Goal: Information Seeking & Learning: Learn about a topic

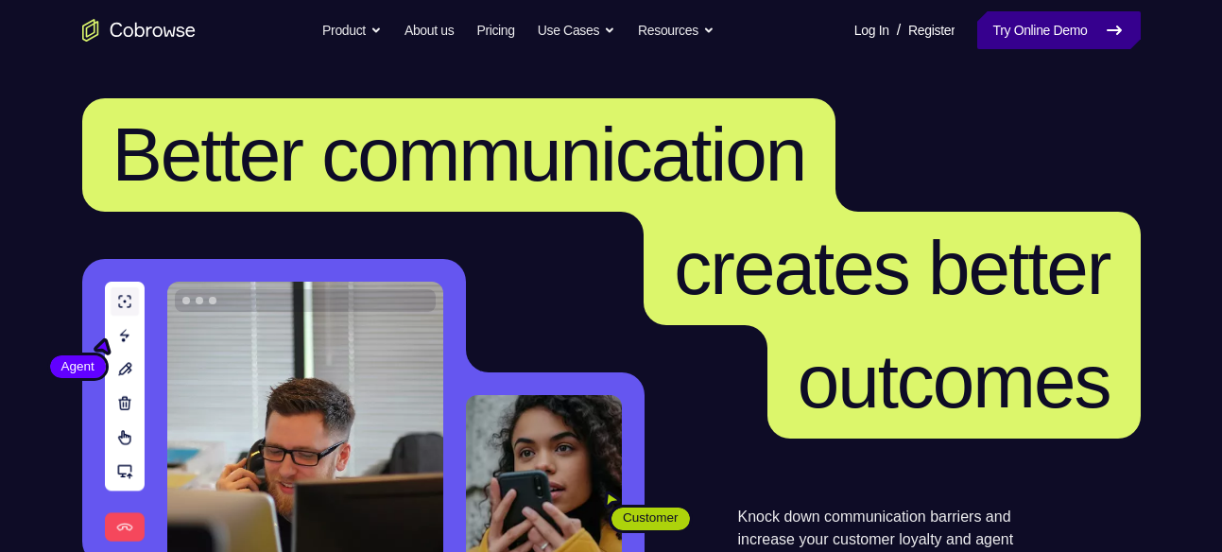
click at [1007, 26] on link "Try Online Demo" at bounding box center [1058, 30] width 163 height 38
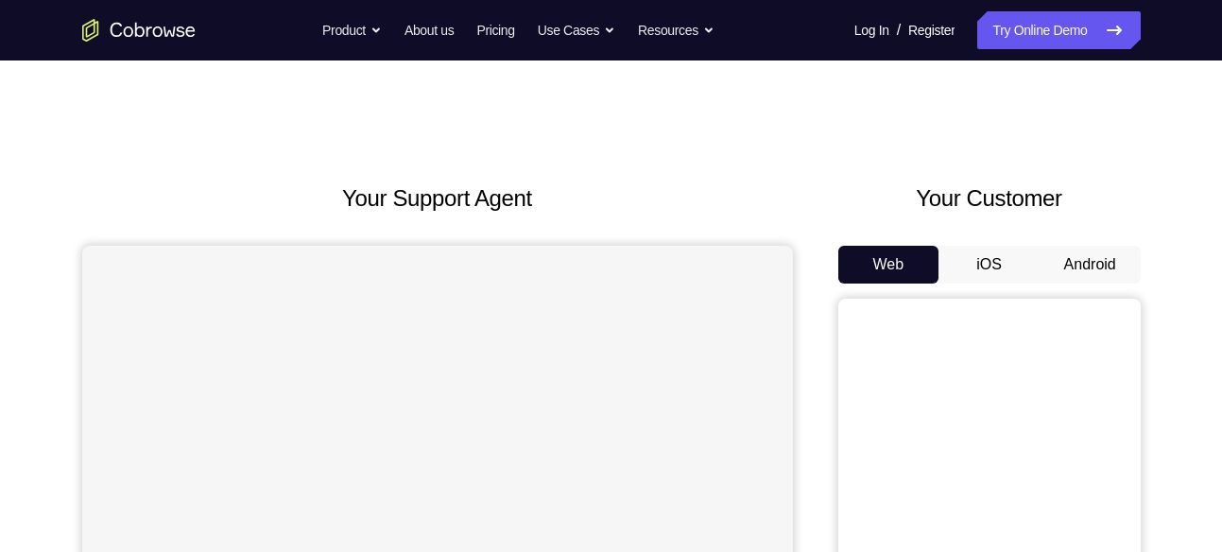
click at [1111, 284] on div "Web iOS Android" at bounding box center [989, 563] width 302 height 634
click at [1094, 257] on button "Android" at bounding box center [1090, 265] width 101 height 38
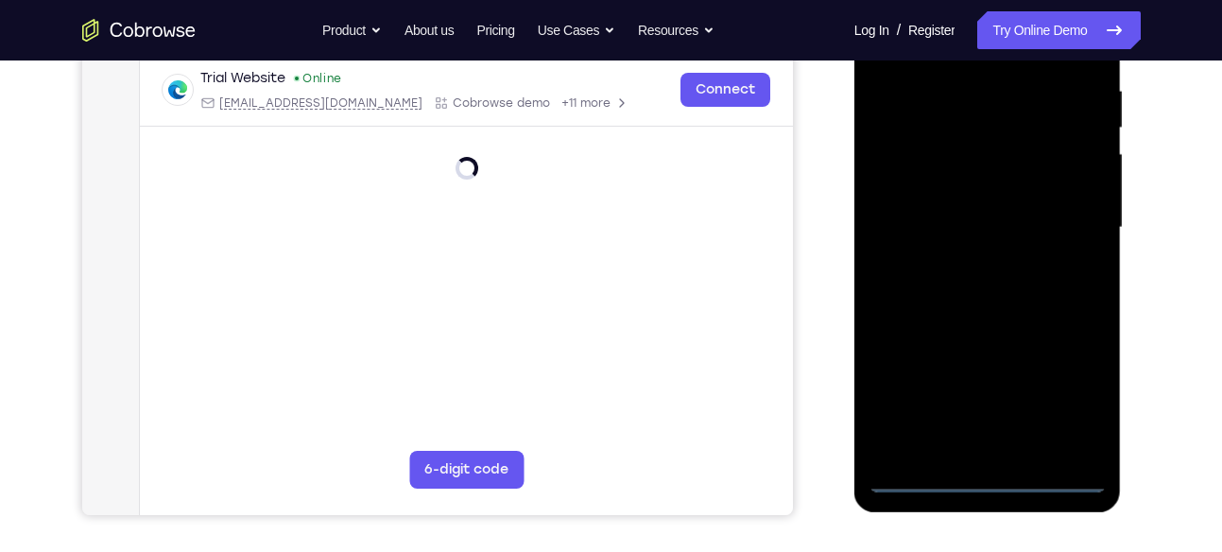
scroll to position [365, 0]
click at [991, 478] on div at bounding box center [988, 226] width 238 height 529
click at [1069, 401] on div at bounding box center [988, 226] width 238 height 529
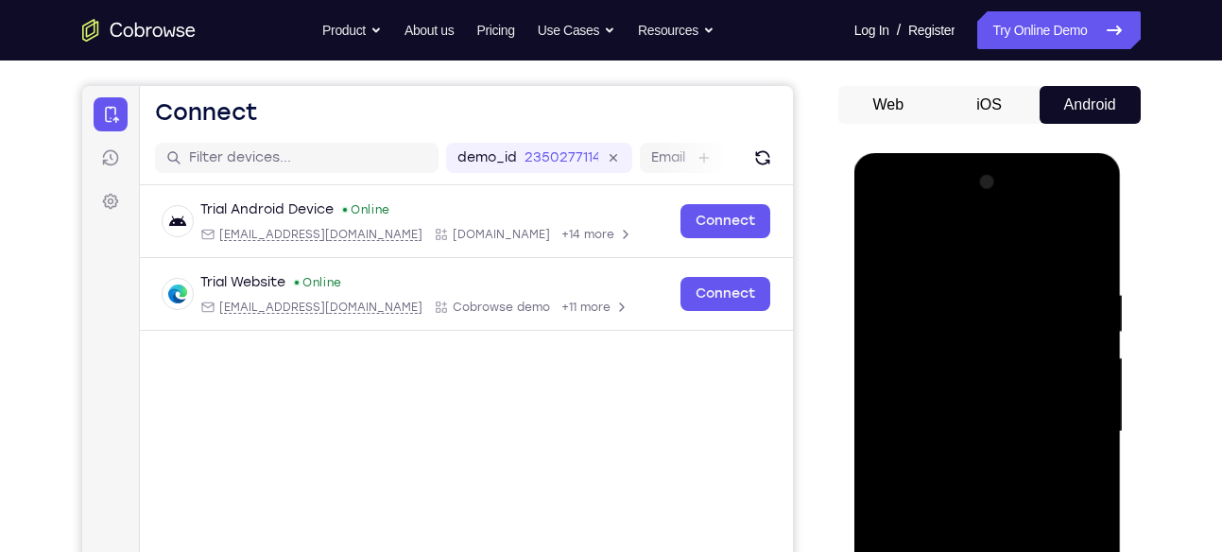
click at [987, 250] on div at bounding box center [988, 431] width 238 height 529
click at [1076, 428] on div at bounding box center [988, 431] width 238 height 529
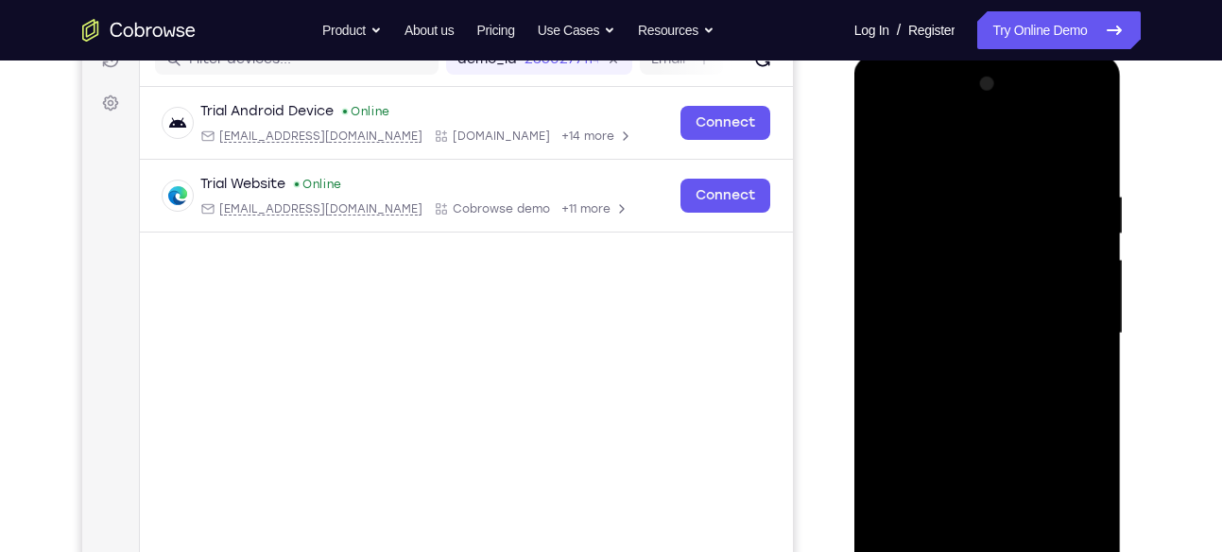
scroll to position [259, 0]
click at [976, 371] on div at bounding box center [988, 332] width 238 height 529
click at [997, 315] on div at bounding box center [988, 332] width 238 height 529
click at [990, 330] on div at bounding box center [988, 332] width 238 height 529
click at [950, 387] on div at bounding box center [988, 332] width 238 height 529
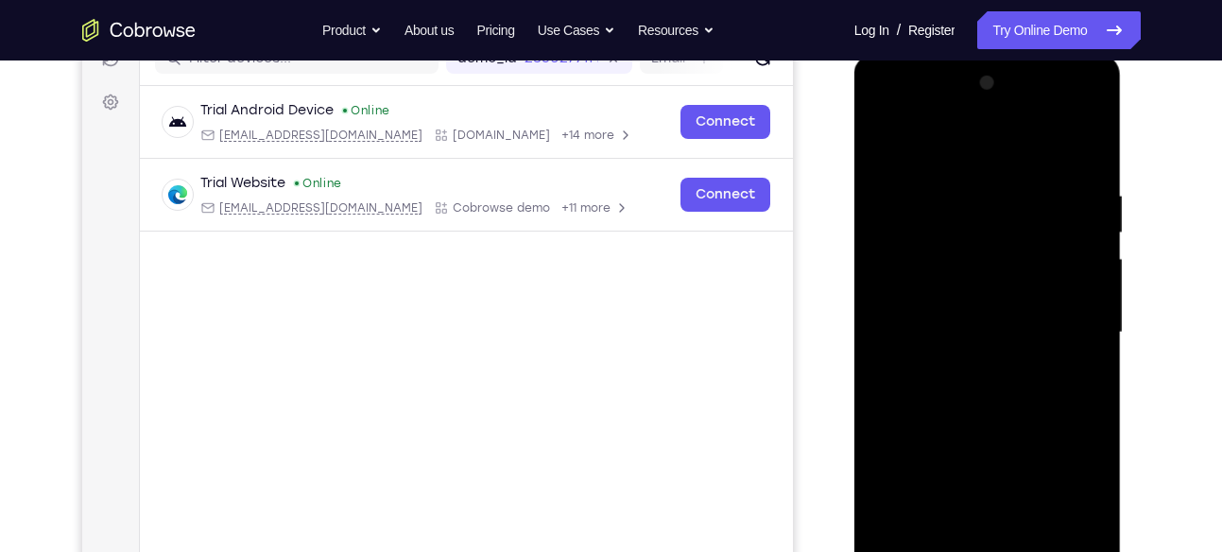
click at [950, 387] on div at bounding box center [988, 332] width 238 height 529
drag, startPoint x: 963, startPoint y: 159, endPoint x: 923, endPoint y: 84, distance: 84.6
click at [923, 84] on div at bounding box center [988, 332] width 238 height 529
click at [1000, 388] on div at bounding box center [988, 332] width 238 height 529
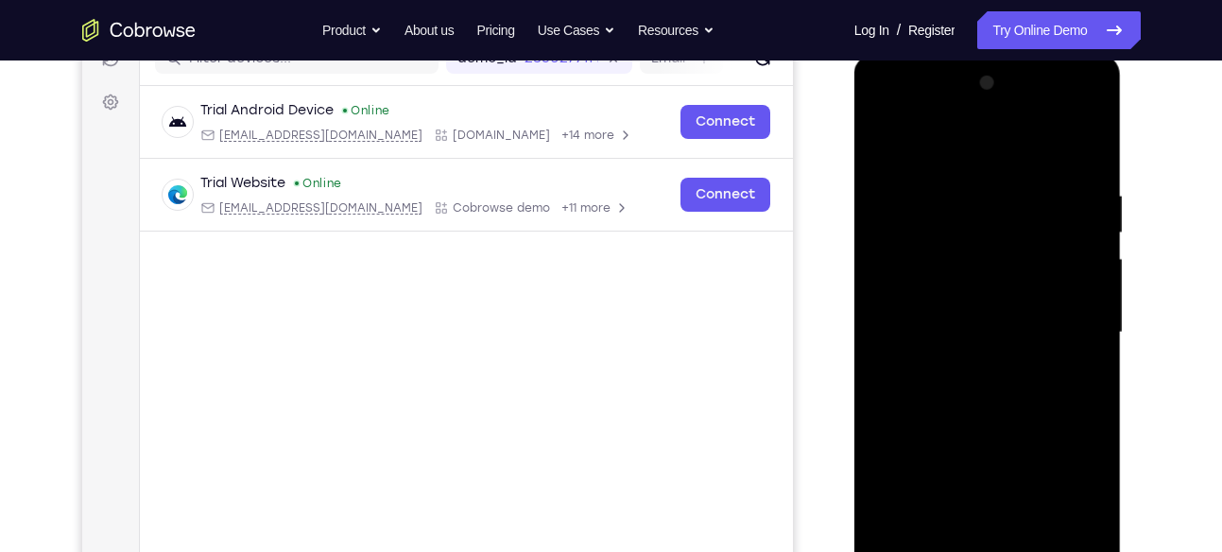
click at [946, 398] on div at bounding box center [988, 332] width 238 height 529
click at [967, 396] on div at bounding box center [988, 332] width 238 height 529
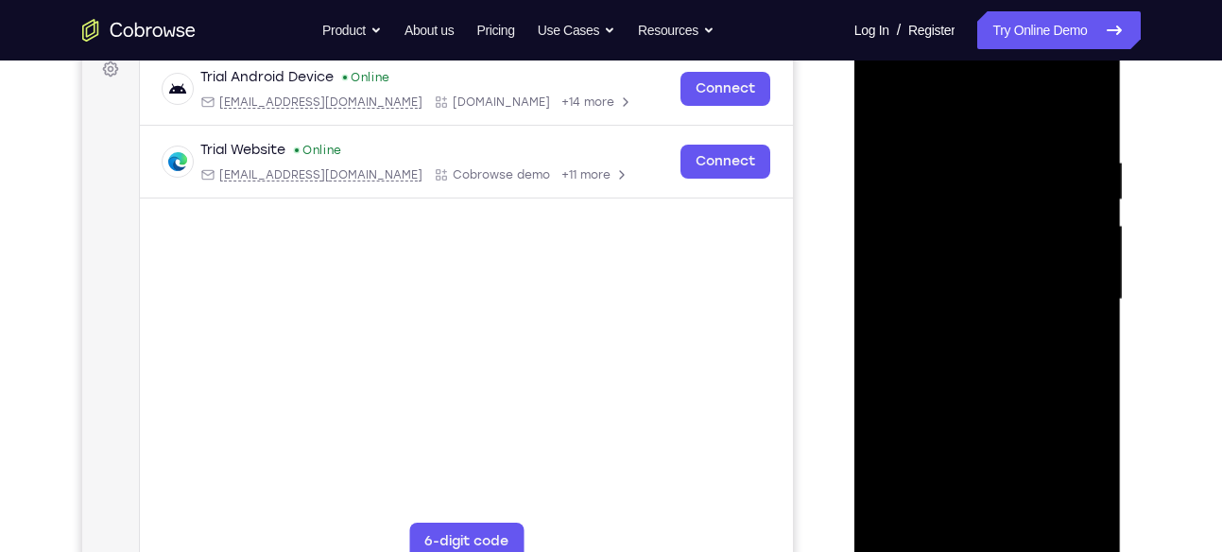
click at [1000, 362] on div at bounding box center [988, 299] width 238 height 529
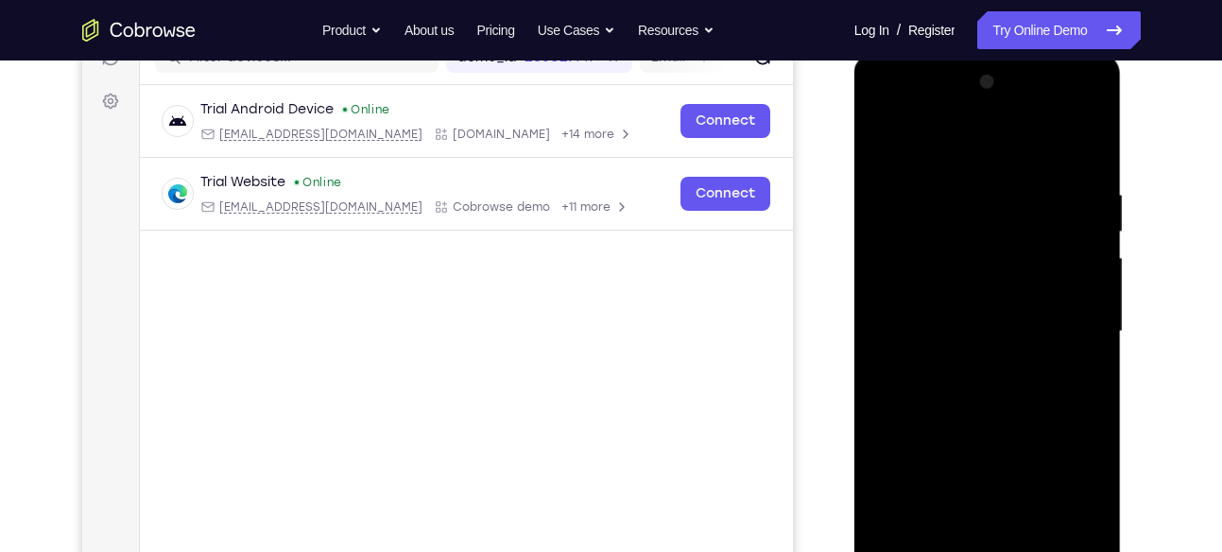
scroll to position [350, 0]
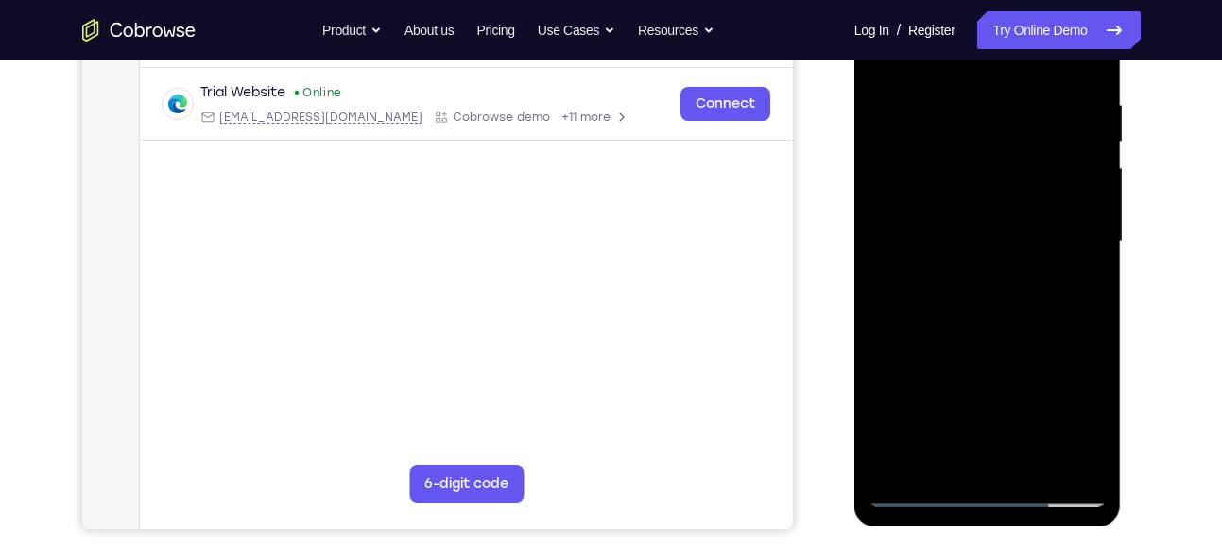
click at [1027, 321] on div at bounding box center [988, 241] width 238 height 529
click at [1033, 467] on div at bounding box center [988, 241] width 238 height 529
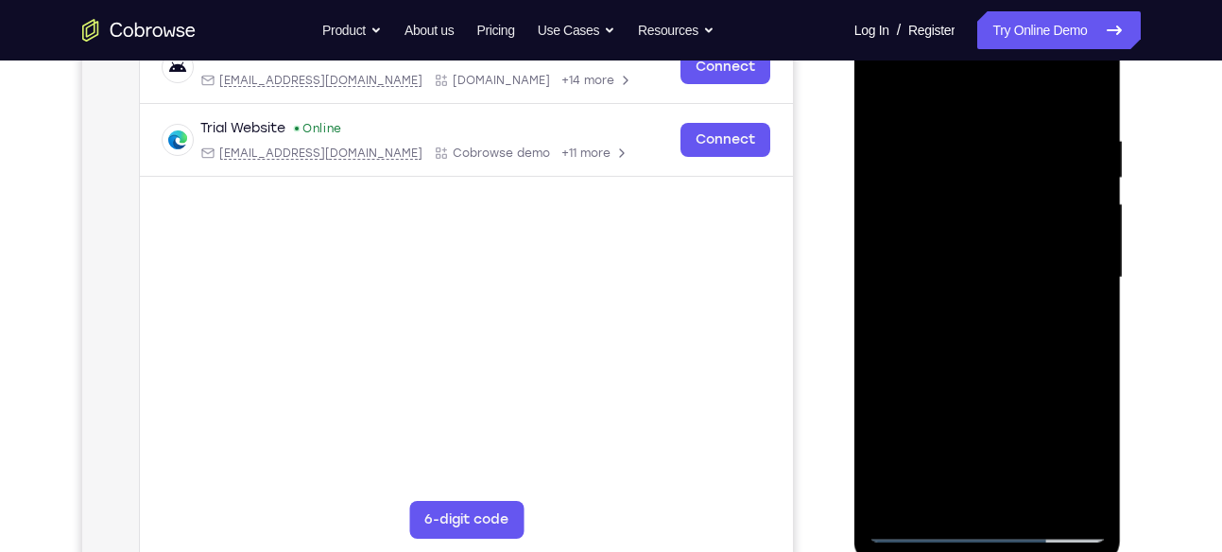
scroll to position [315, 0]
click at [1001, 370] on div at bounding box center [988, 276] width 238 height 529
drag, startPoint x: 1004, startPoint y: 220, endPoint x: 1008, endPoint y: 338, distance: 118.2
click at [1008, 338] on div at bounding box center [988, 276] width 238 height 529
click at [1003, 270] on div at bounding box center [988, 276] width 238 height 529
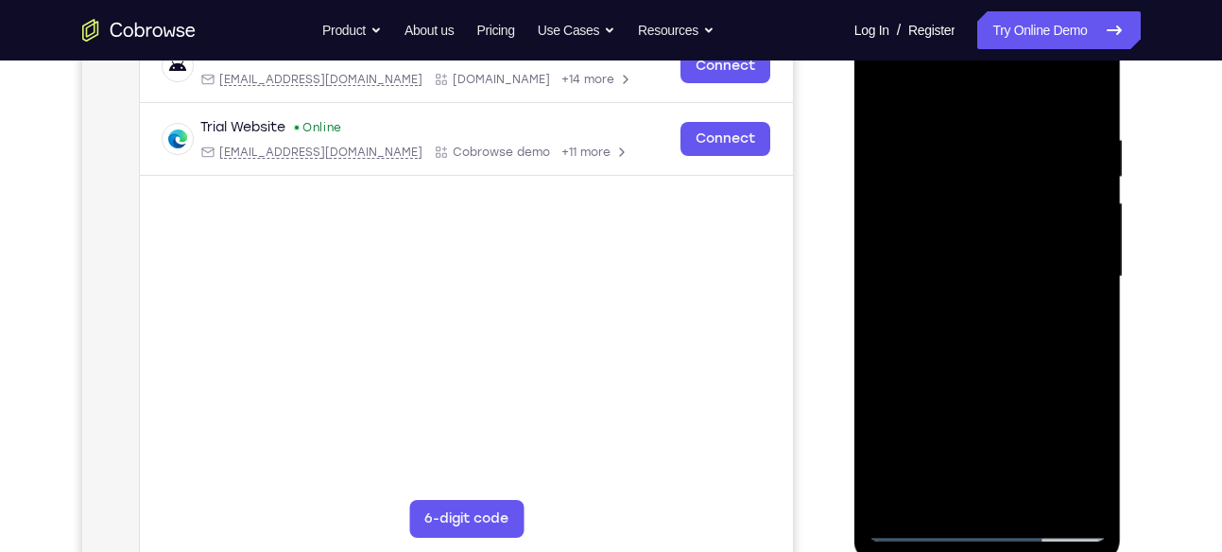
scroll to position [337, 0]
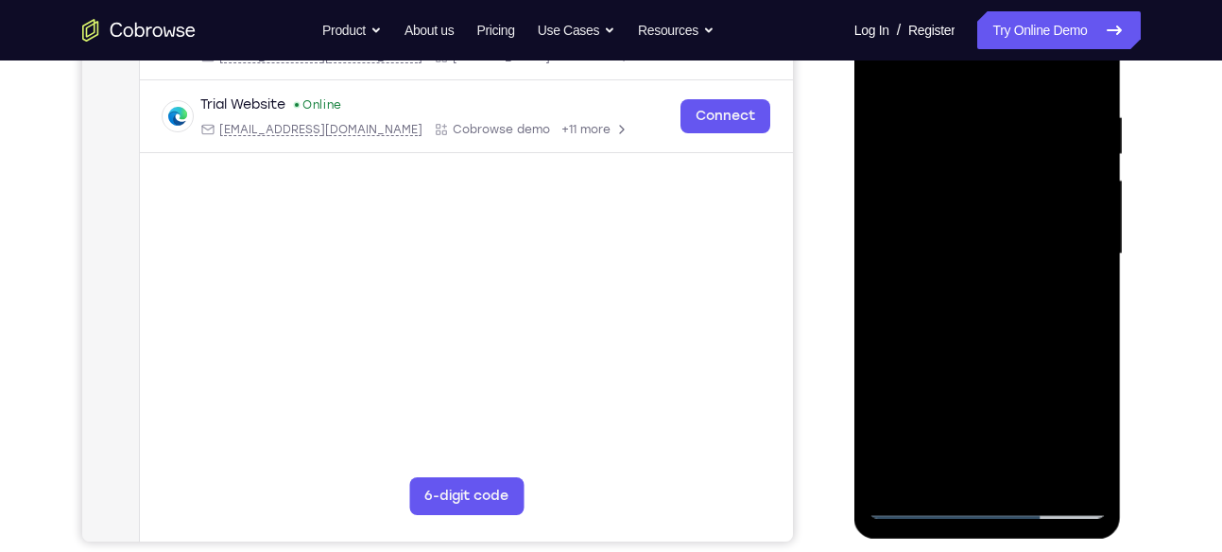
click at [914, 437] on div at bounding box center [988, 254] width 238 height 529
click at [917, 470] on div at bounding box center [988, 254] width 238 height 529
click at [889, 70] on div at bounding box center [988, 254] width 238 height 529
click at [976, 381] on div at bounding box center [988, 254] width 238 height 529
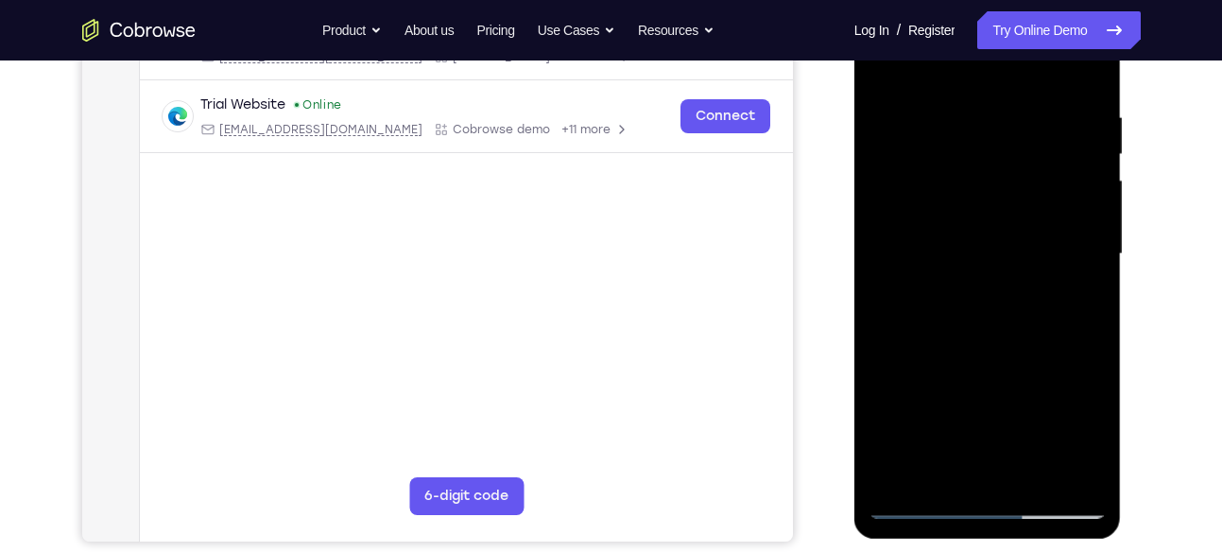
click at [966, 459] on div at bounding box center [988, 254] width 238 height 529
click at [945, 462] on div at bounding box center [988, 254] width 238 height 529
click at [1036, 363] on div at bounding box center [988, 254] width 238 height 529
click at [1088, 466] on div at bounding box center [988, 254] width 238 height 529
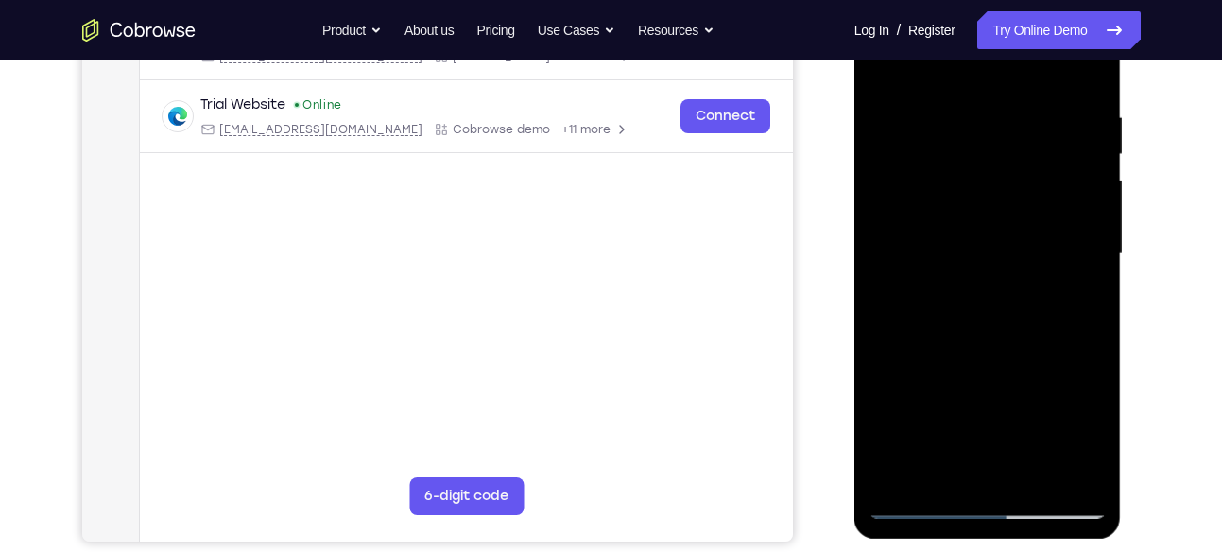
click at [1088, 466] on div at bounding box center [988, 254] width 238 height 529
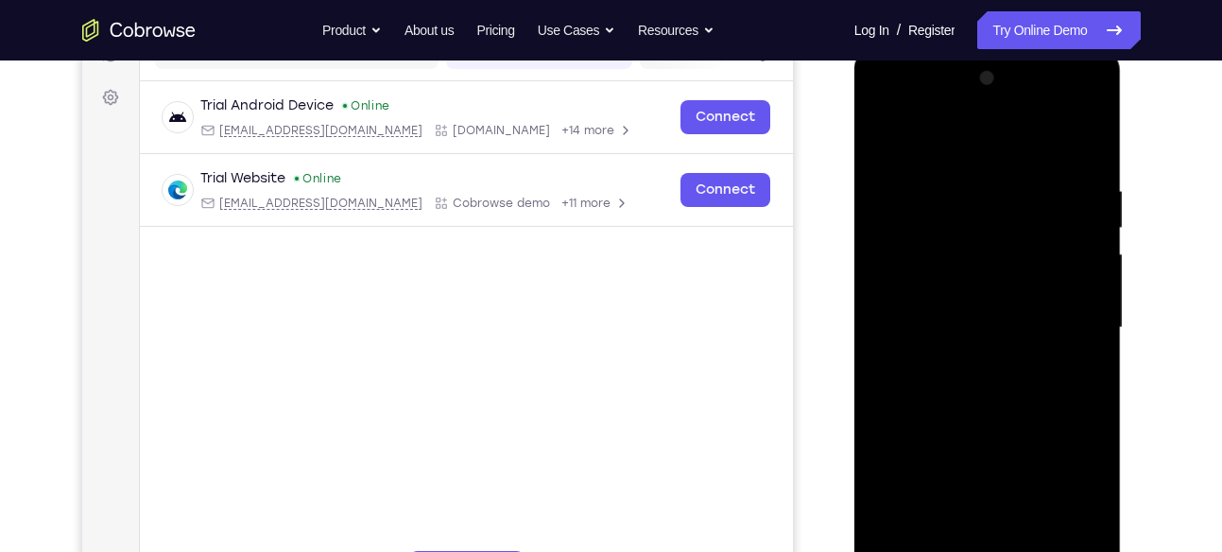
scroll to position [265, 0]
click at [1078, 368] on div at bounding box center [988, 326] width 238 height 529
click at [882, 141] on div at bounding box center [988, 326] width 238 height 529
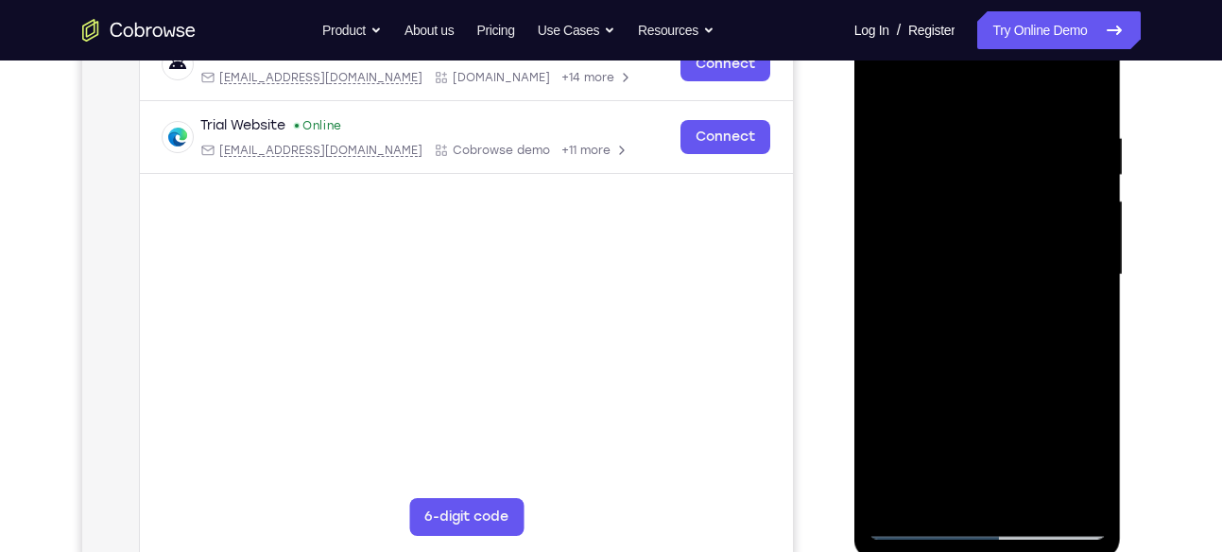
drag, startPoint x: 1004, startPoint y: 454, endPoint x: 994, endPoint y: 345, distance: 109.1
click at [994, 345] on div at bounding box center [988, 274] width 238 height 529
drag, startPoint x: 1014, startPoint y: 448, endPoint x: 999, endPoint y: 336, distance: 113.5
click at [999, 336] on div at bounding box center [988, 274] width 238 height 529
click at [1020, 333] on div at bounding box center [988, 274] width 238 height 529
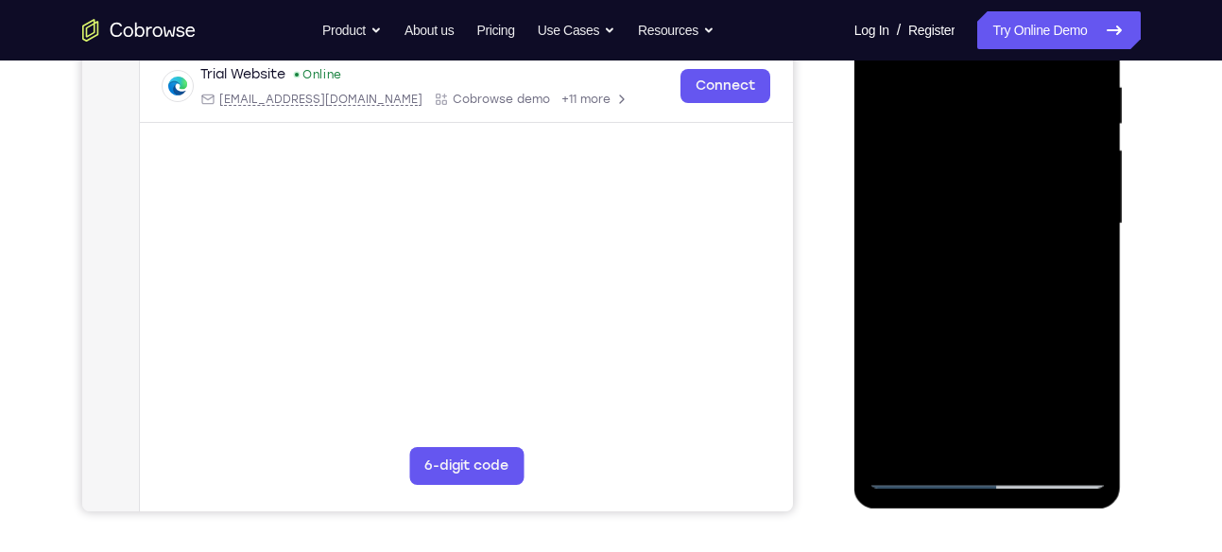
scroll to position [370, 0]
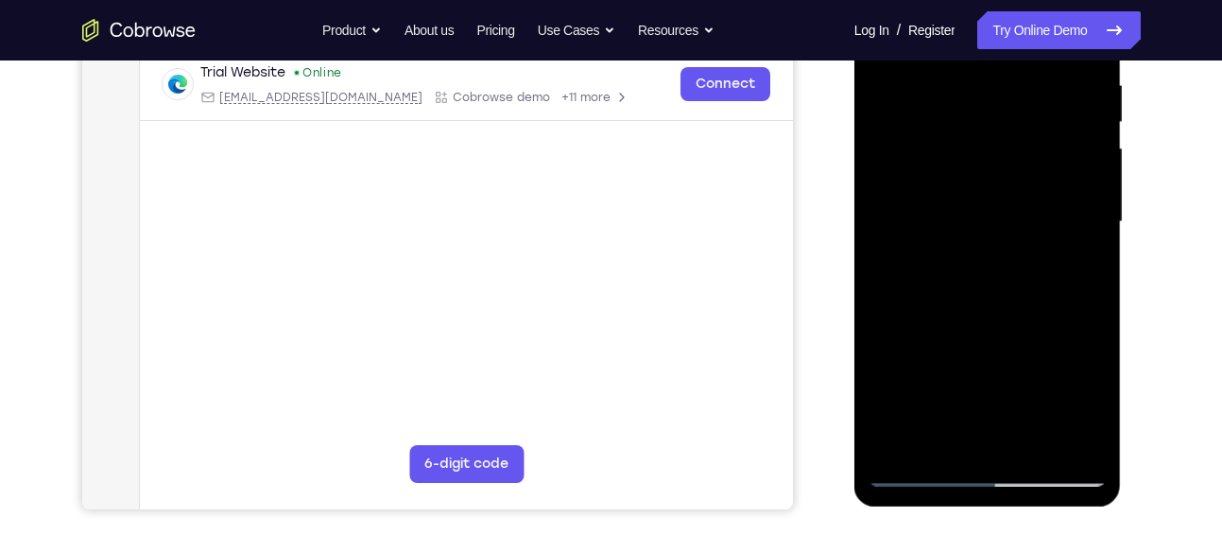
click at [922, 474] on div at bounding box center [988, 221] width 238 height 529
click at [984, 331] on div at bounding box center [988, 221] width 238 height 529
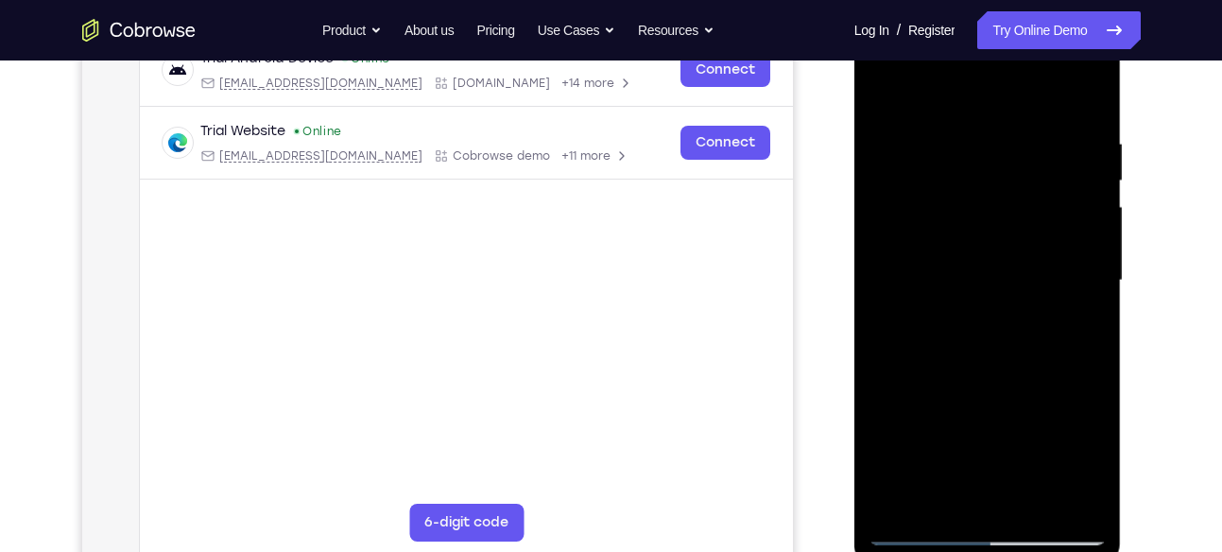
click at [1089, 457] on div at bounding box center [988, 280] width 238 height 529
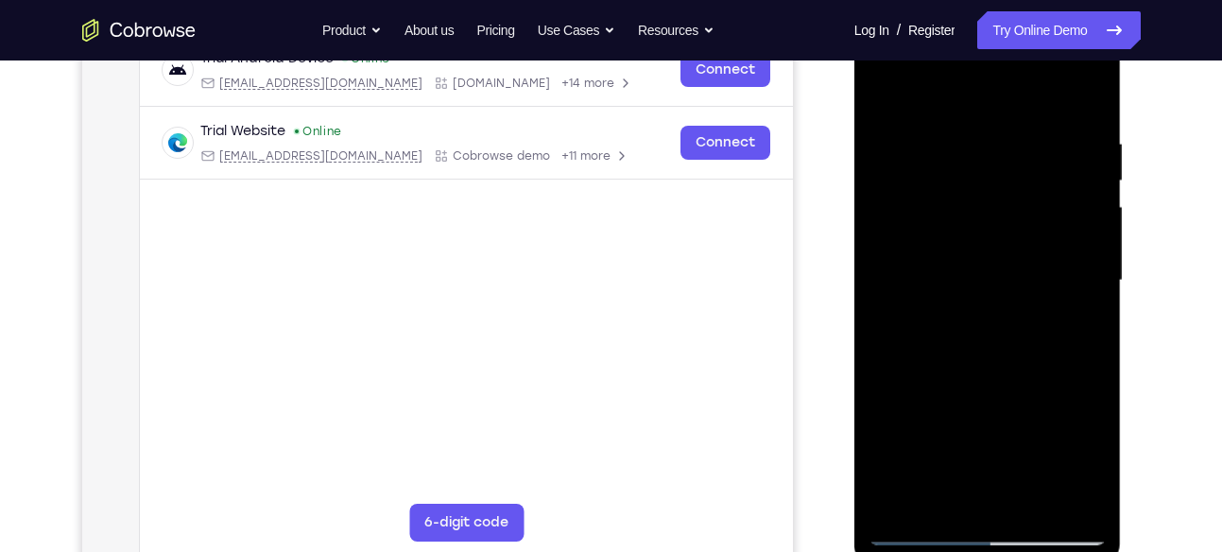
click at [1089, 457] on div at bounding box center [988, 280] width 238 height 529
click at [1079, 323] on div at bounding box center [988, 280] width 238 height 529
click at [1095, 452] on div at bounding box center [988, 280] width 238 height 529
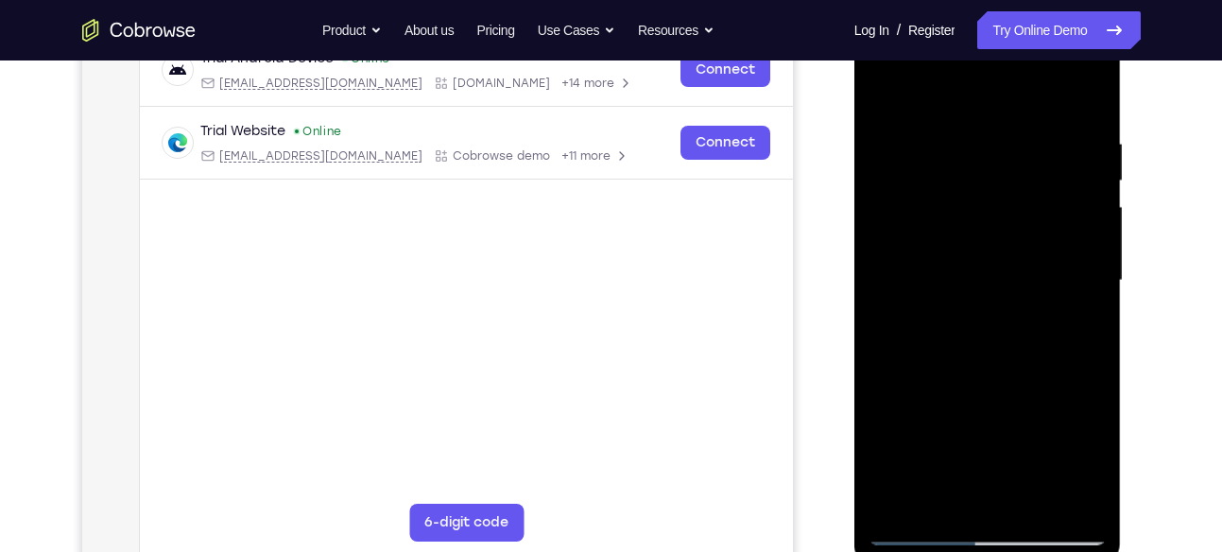
scroll to position [219, 0]
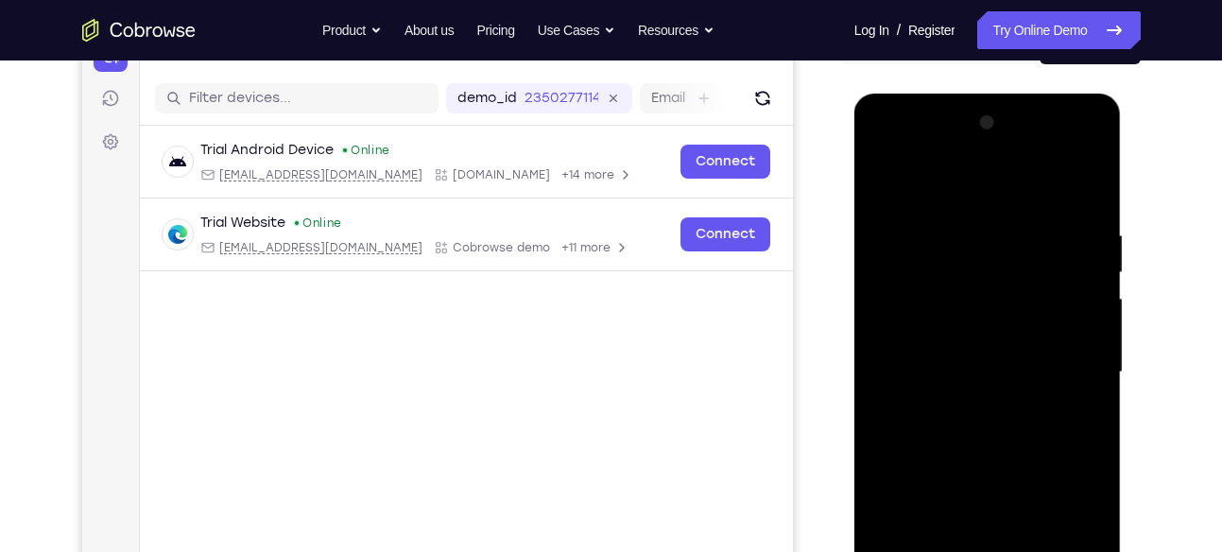
click at [890, 190] on div at bounding box center [988, 372] width 238 height 529
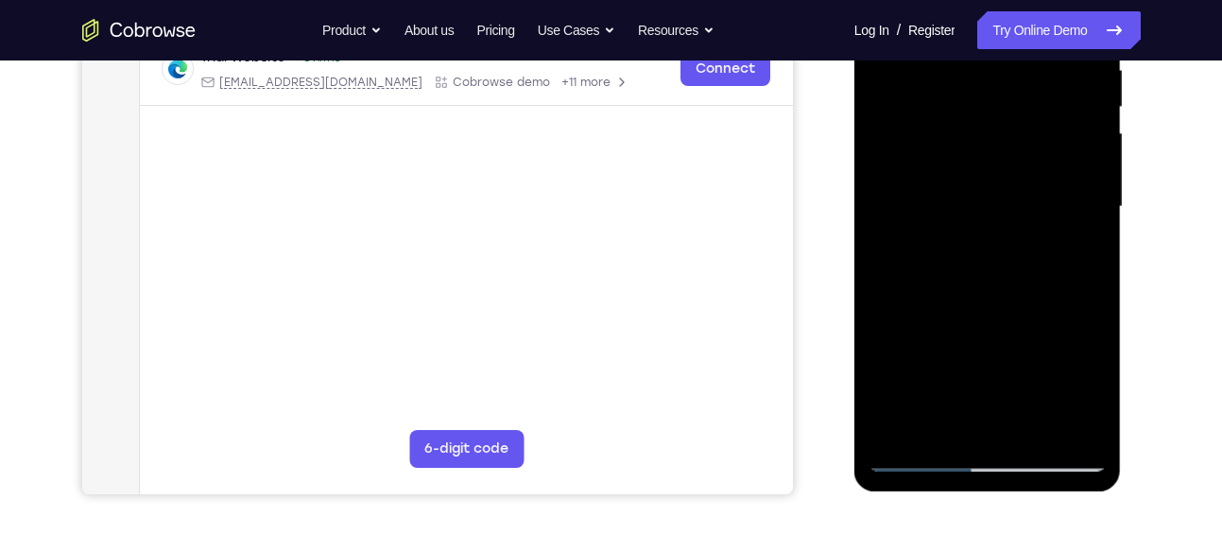
scroll to position [384, 0]
drag, startPoint x: 991, startPoint y: 323, endPoint x: 997, endPoint y: 524, distance: 200.5
click at [997, 496] on html "Online web based iOS Simulators and Android Emulators. Run iPhone, iPad, Mobile…" at bounding box center [988, 212] width 269 height 567
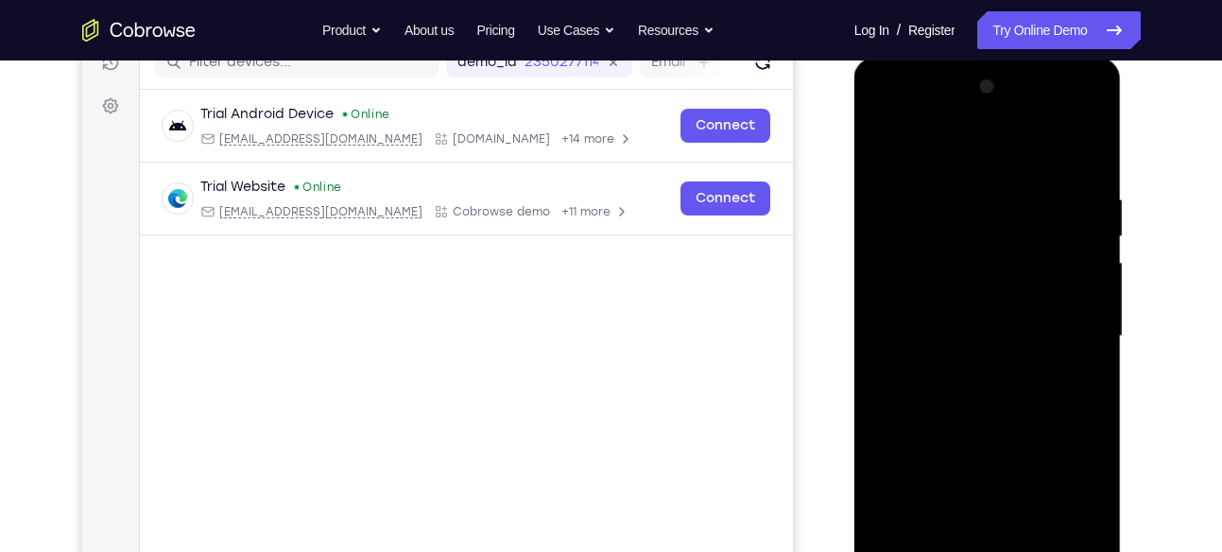
scroll to position [251, 0]
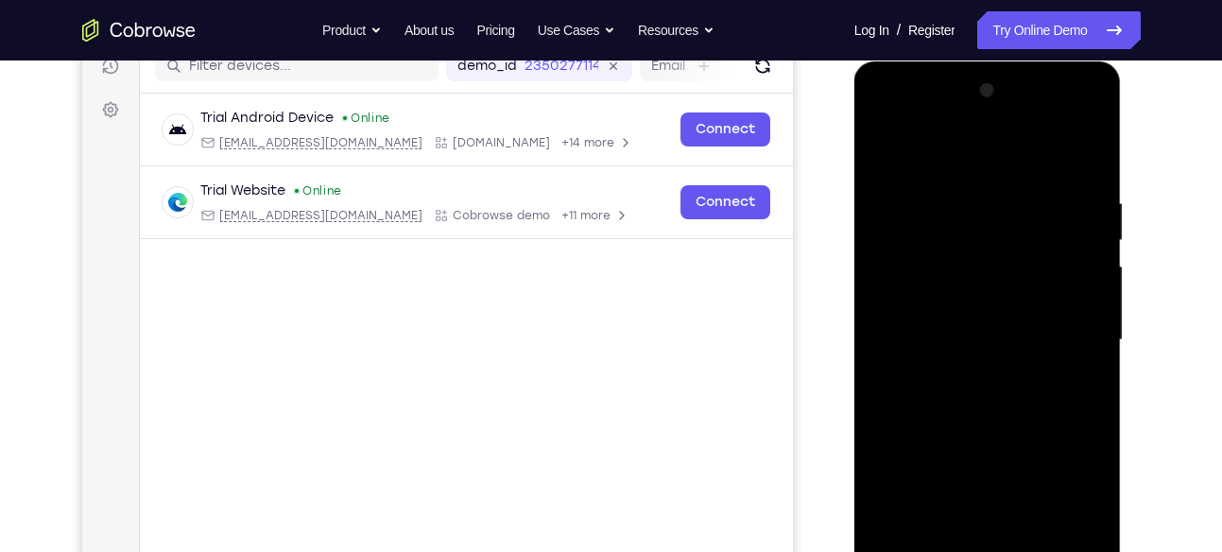
click at [891, 145] on div at bounding box center [988, 340] width 238 height 529
click at [956, 196] on div at bounding box center [988, 340] width 238 height 529
click at [1096, 249] on div at bounding box center [988, 340] width 238 height 529
click at [1087, 264] on div at bounding box center [988, 340] width 238 height 529
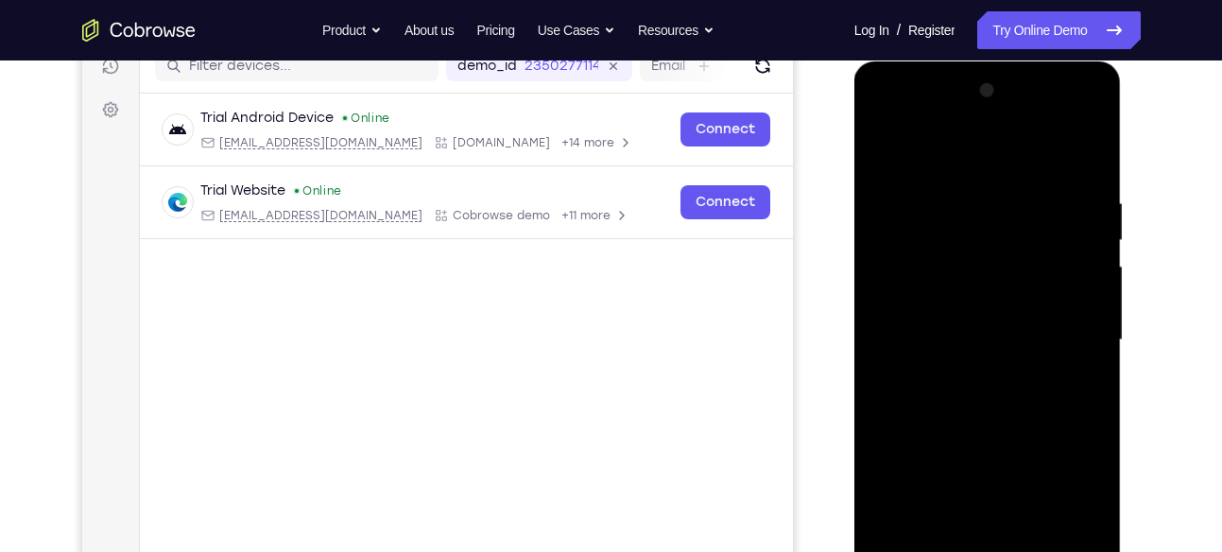
drag, startPoint x: 1087, startPoint y: 264, endPoint x: 974, endPoint y: 271, distance: 113.7
click at [974, 271] on div at bounding box center [988, 340] width 238 height 529
click at [1066, 259] on div at bounding box center [988, 340] width 238 height 529
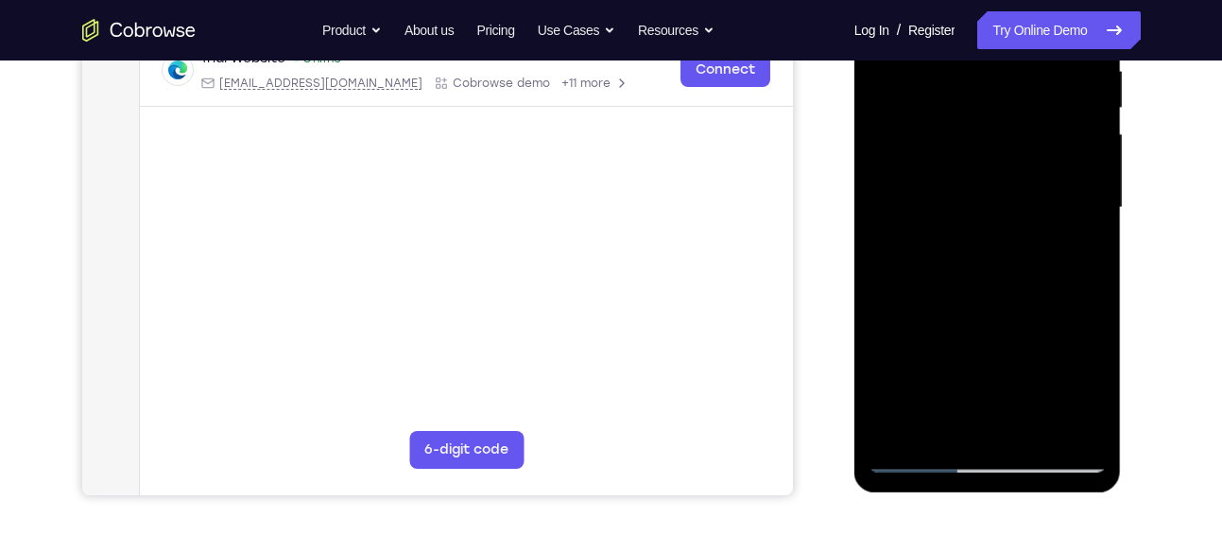
scroll to position [383, 0]
click at [1055, 423] on div at bounding box center [988, 208] width 238 height 529
click at [885, 288] on div at bounding box center [988, 208] width 238 height 529
click at [1070, 427] on div at bounding box center [988, 208] width 238 height 529
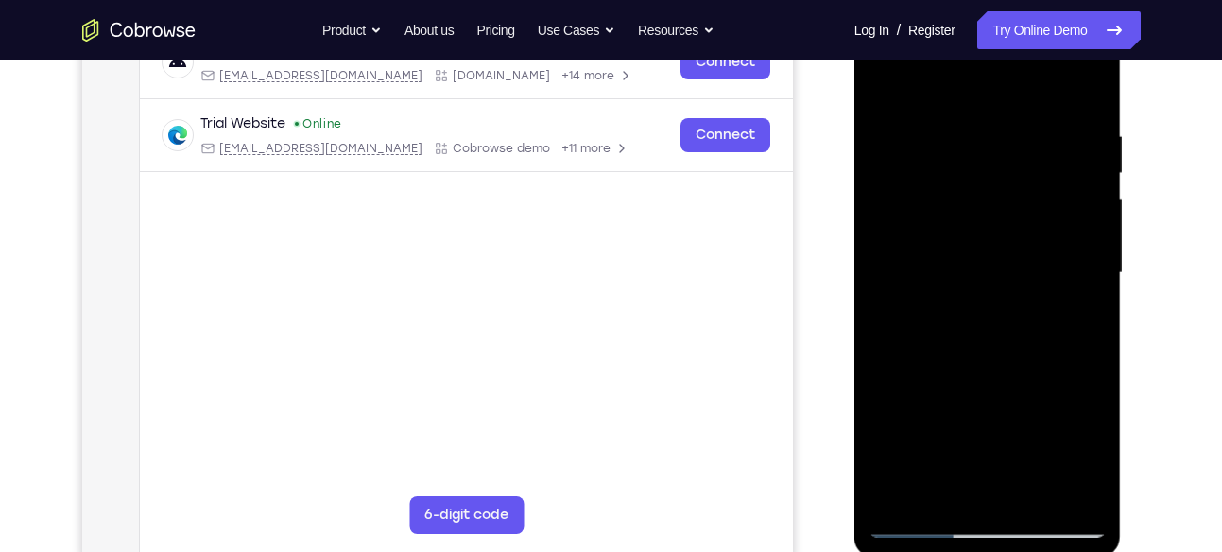
click at [916, 305] on div at bounding box center [988, 273] width 238 height 529
click at [878, 335] on div at bounding box center [988, 273] width 238 height 529
click at [1065, 500] on div at bounding box center [988, 273] width 238 height 529
click at [1086, 310] on div at bounding box center [988, 273] width 238 height 529
click at [1057, 479] on div at bounding box center [988, 273] width 238 height 529
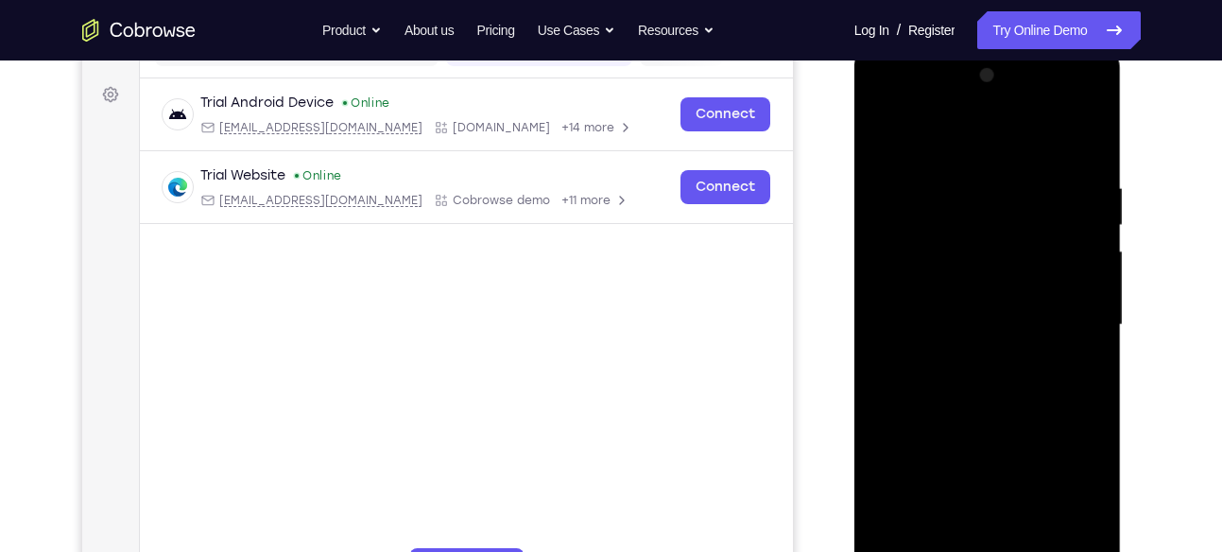
scroll to position [267, 0]
click at [1083, 146] on div at bounding box center [988, 324] width 238 height 529
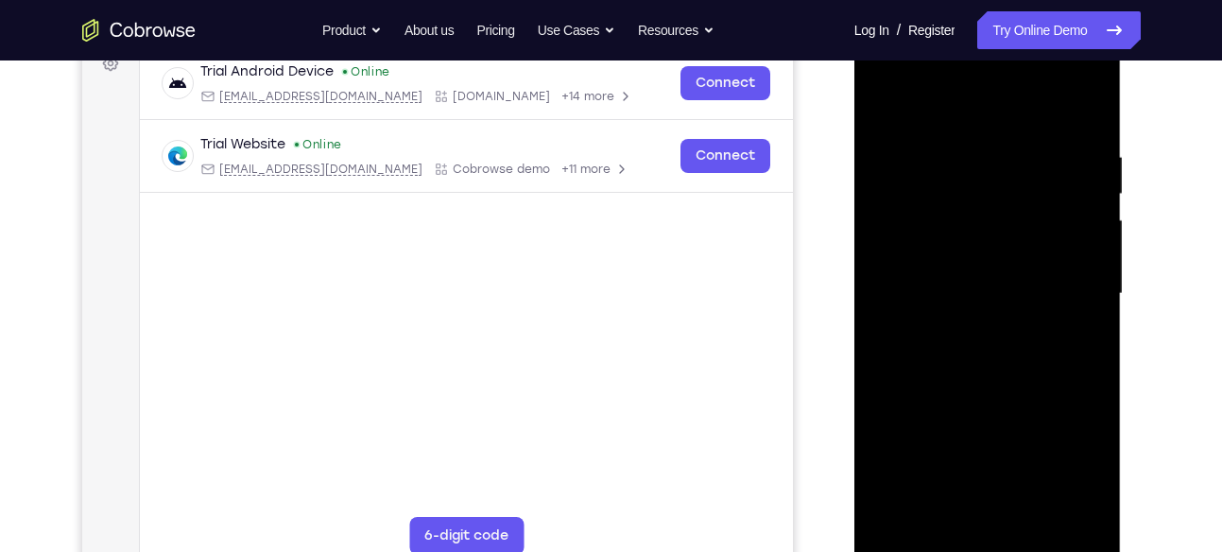
scroll to position [299, 0]
click at [1096, 103] on div at bounding box center [988, 292] width 238 height 529
click at [1011, 150] on div at bounding box center [988, 292] width 238 height 529
drag, startPoint x: 961, startPoint y: 362, endPoint x: 957, endPoint y: 233, distance: 129.6
click at [957, 233] on div at bounding box center [988, 292] width 238 height 529
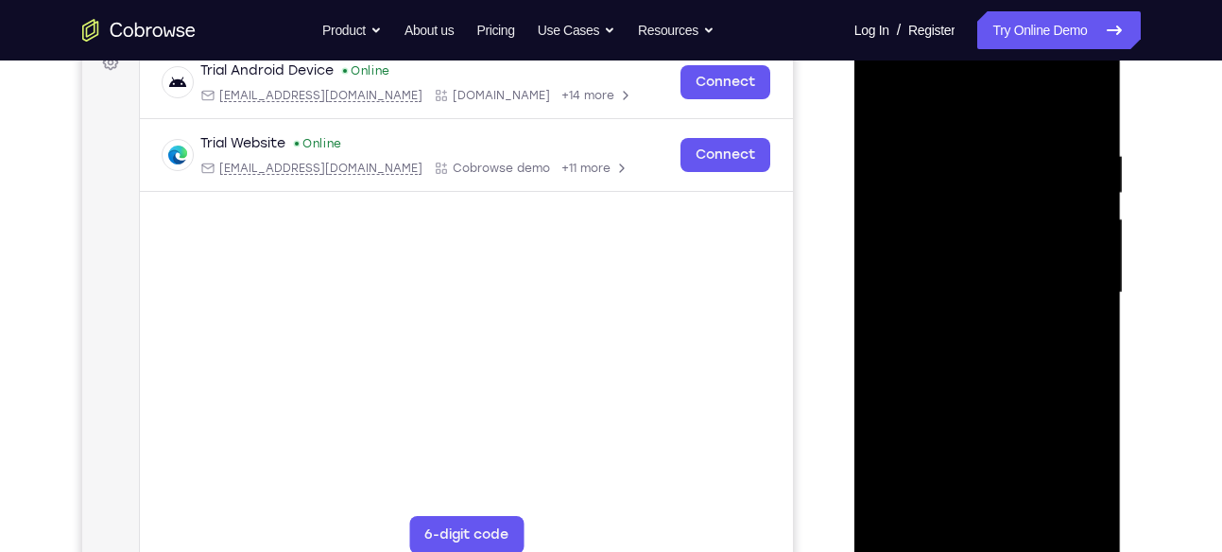
drag, startPoint x: 966, startPoint y: 357, endPoint x: 956, endPoint y: 269, distance: 88.5
click at [956, 269] on div at bounding box center [988, 292] width 238 height 529
click at [953, 297] on div at bounding box center [988, 292] width 238 height 529
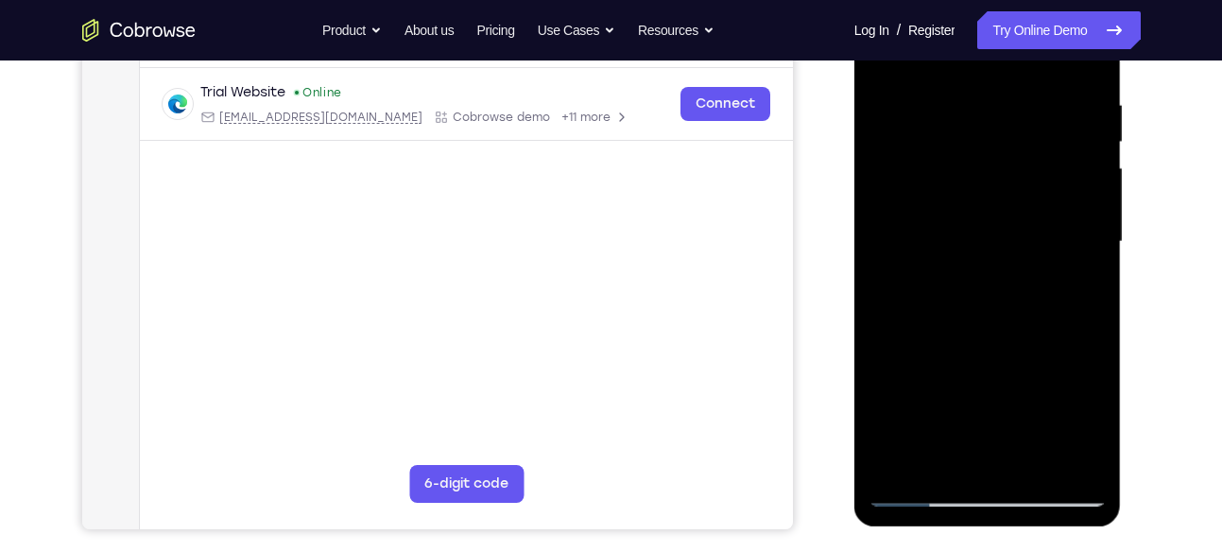
click at [1026, 459] on div at bounding box center [988, 241] width 238 height 529
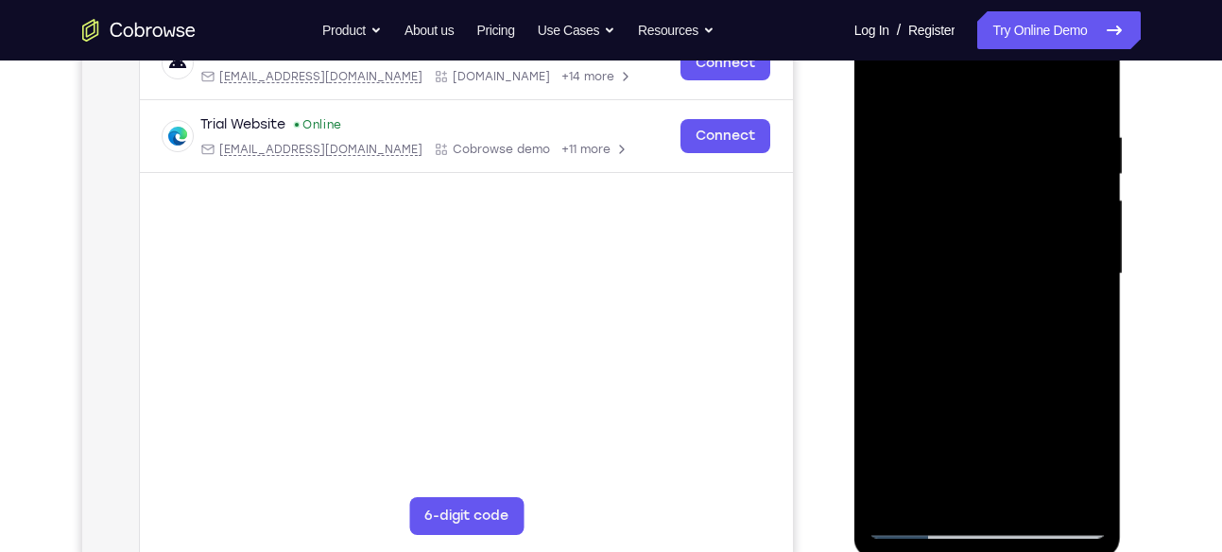
scroll to position [319, 0]
click at [975, 385] on div at bounding box center [988, 273] width 238 height 529
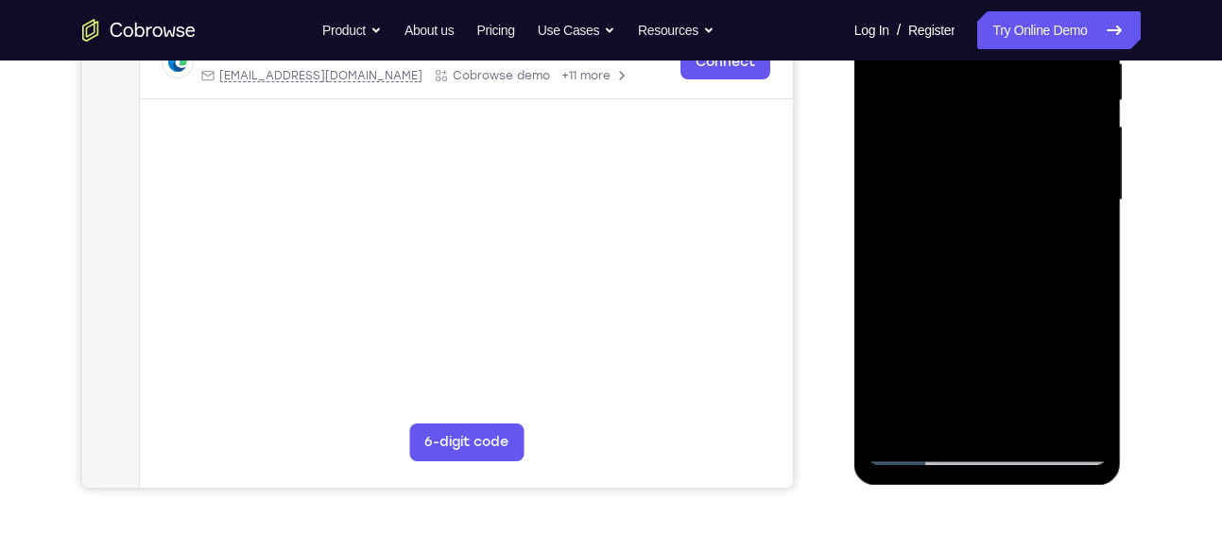
scroll to position [390, 0]
click at [954, 413] on div at bounding box center [988, 201] width 238 height 529
click at [947, 416] on div at bounding box center [988, 201] width 238 height 529
click at [884, 310] on div at bounding box center [988, 201] width 238 height 529
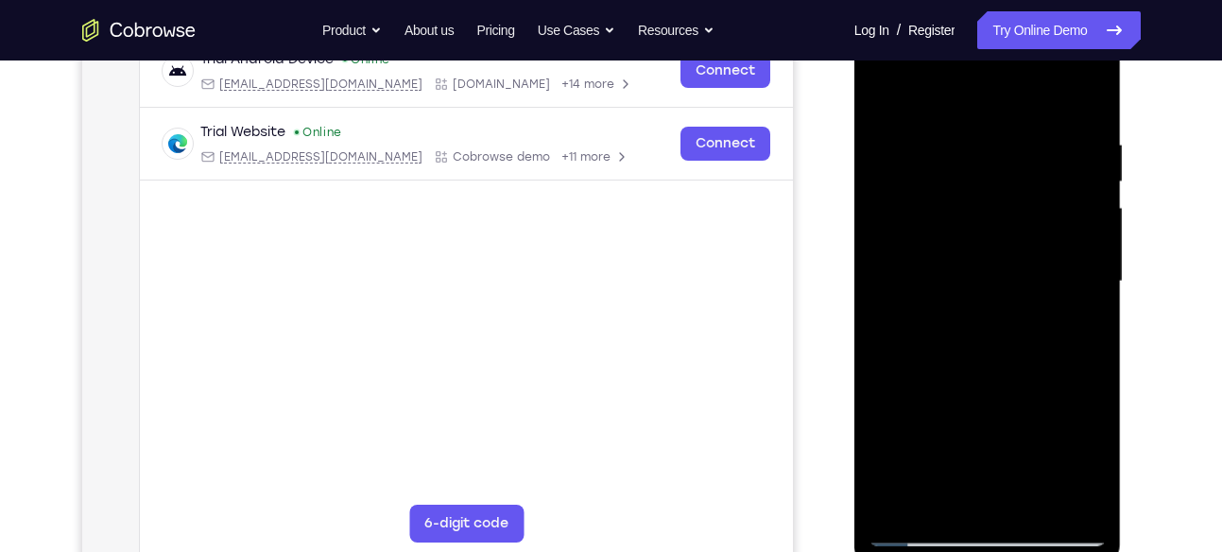
scroll to position [311, 0]
click at [1037, 426] on div at bounding box center [988, 280] width 238 height 529
click at [936, 318] on div at bounding box center [988, 280] width 238 height 529
click at [1086, 503] on div at bounding box center [988, 280] width 238 height 529
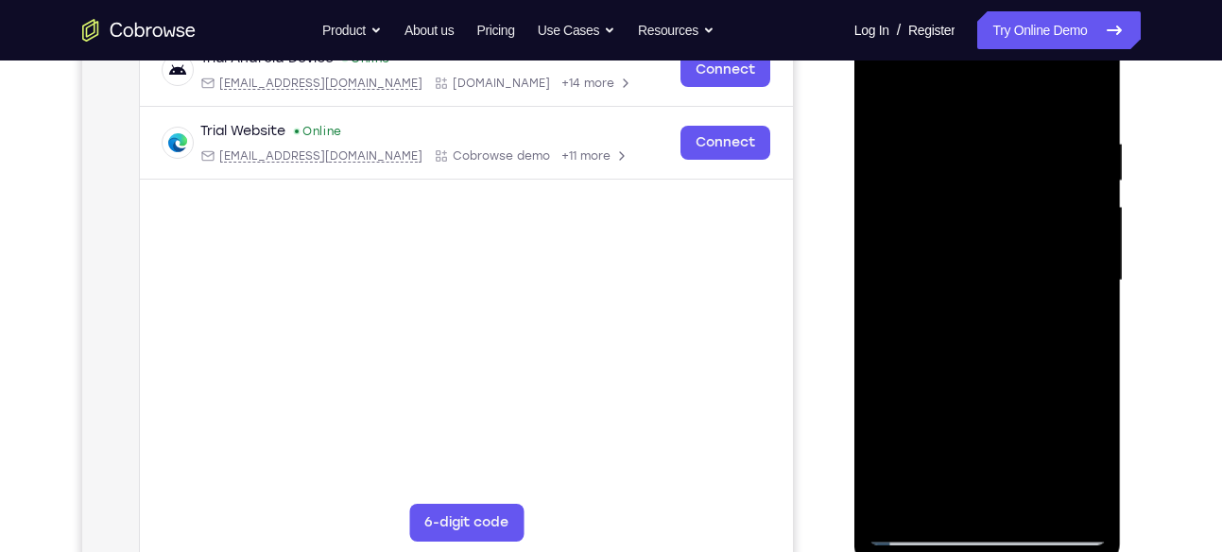
click at [1086, 503] on div at bounding box center [988, 280] width 238 height 529
click at [1088, 319] on div at bounding box center [988, 280] width 238 height 529
click at [885, 92] on div at bounding box center [988, 280] width 238 height 529
drag, startPoint x: 971, startPoint y: 405, endPoint x: 954, endPoint y: 271, distance: 135.3
click at [954, 271] on div at bounding box center [988, 280] width 238 height 529
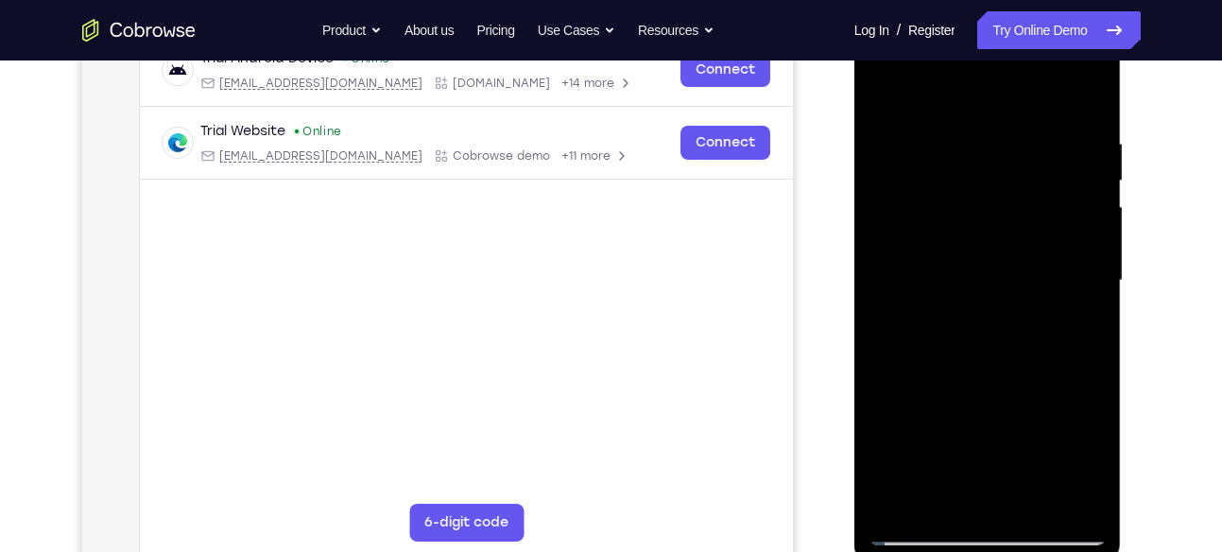
drag, startPoint x: 954, startPoint y: 271, endPoint x: 960, endPoint y: 478, distance: 207.1
click at [960, 478] on div at bounding box center [988, 280] width 238 height 529
click at [889, 89] on div at bounding box center [988, 280] width 238 height 529
click at [1081, 503] on div at bounding box center [988, 280] width 238 height 529
click at [1032, 513] on div at bounding box center [988, 280] width 238 height 529
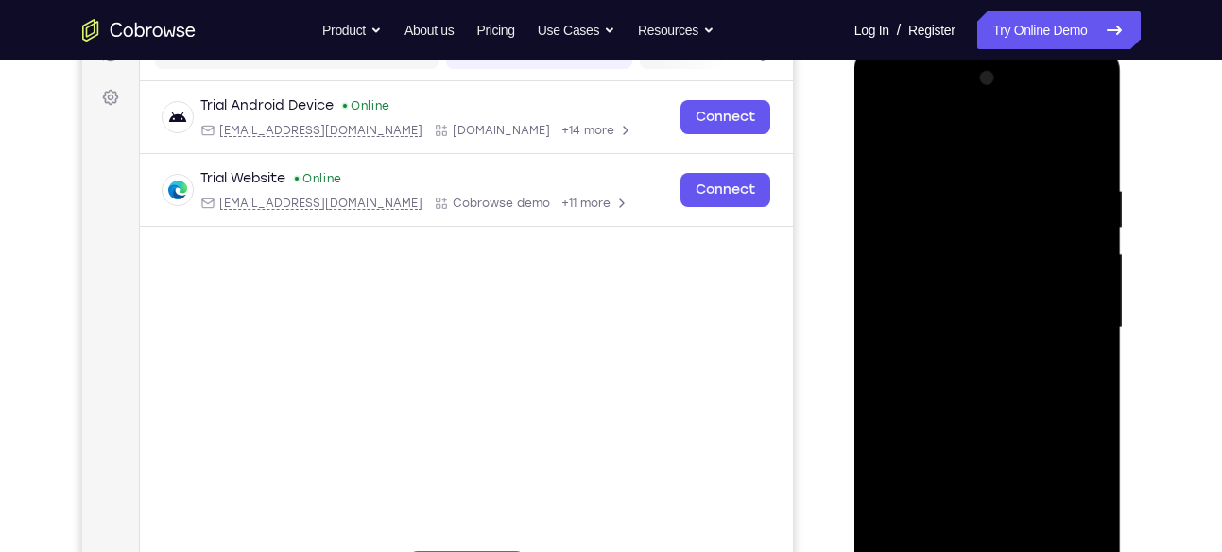
scroll to position [265, 0]
click at [1016, 281] on div at bounding box center [988, 326] width 238 height 529
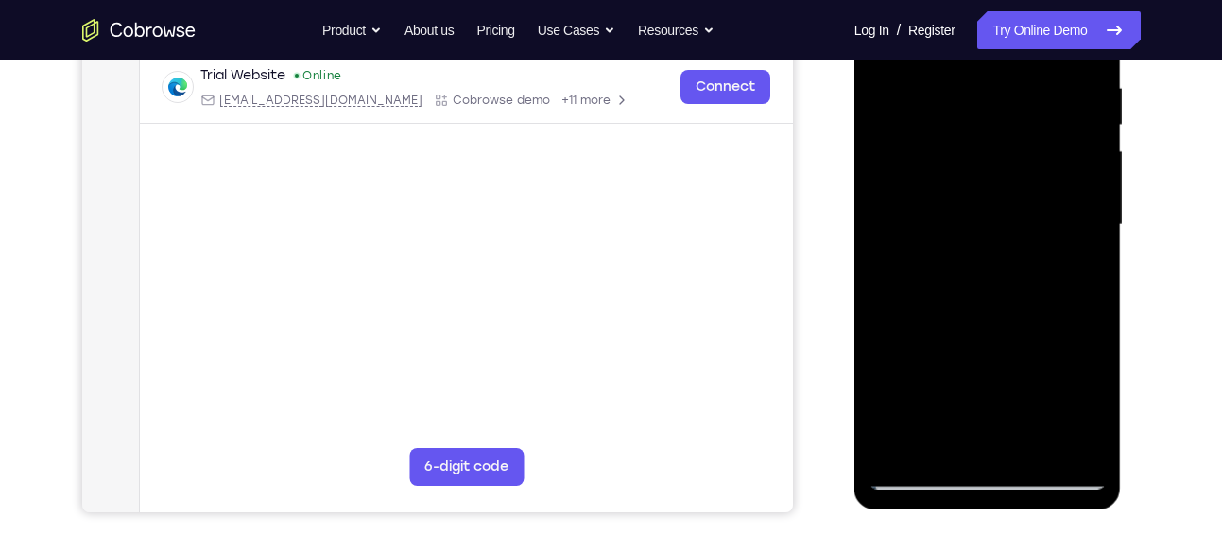
click at [927, 471] on div at bounding box center [988, 224] width 238 height 529
drag, startPoint x: 969, startPoint y: 403, endPoint x: 923, endPoint y: 231, distance: 178.2
click at [923, 231] on div at bounding box center [988, 224] width 238 height 529
click at [916, 472] on div at bounding box center [988, 224] width 238 height 529
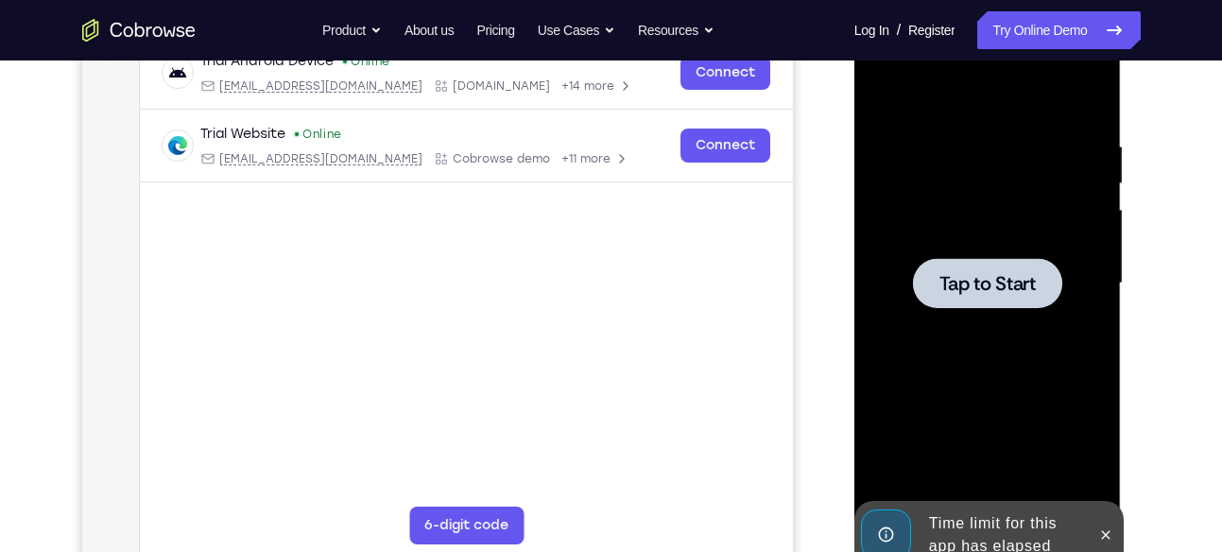
click at [1004, 340] on div at bounding box center [988, 283] width 238 height 529
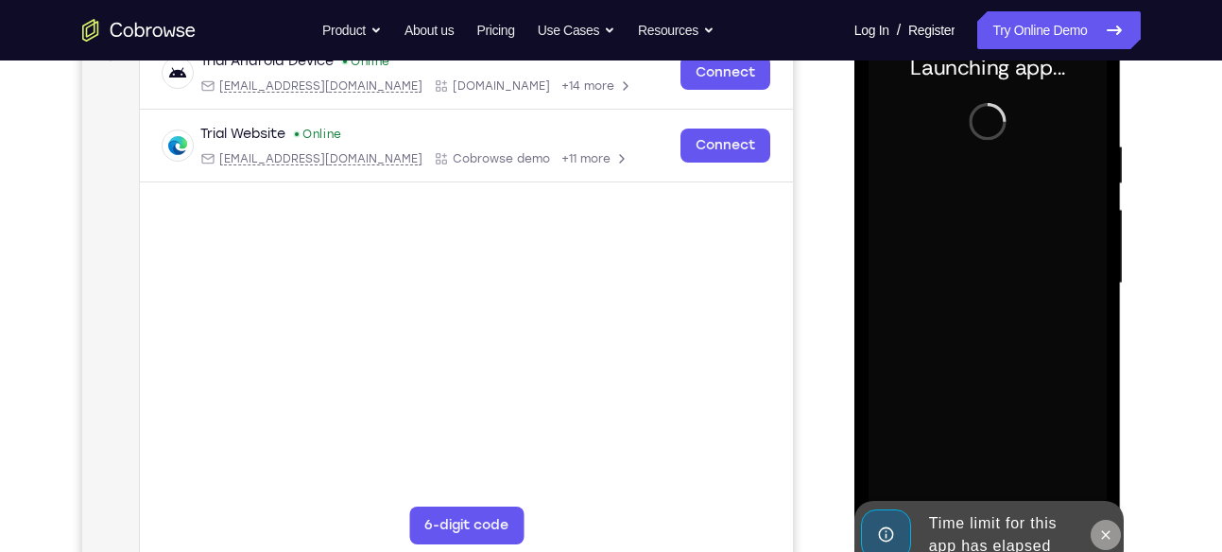
click at [1103, 539] on icon at bounding box center [1105, 534] width 15 height 15
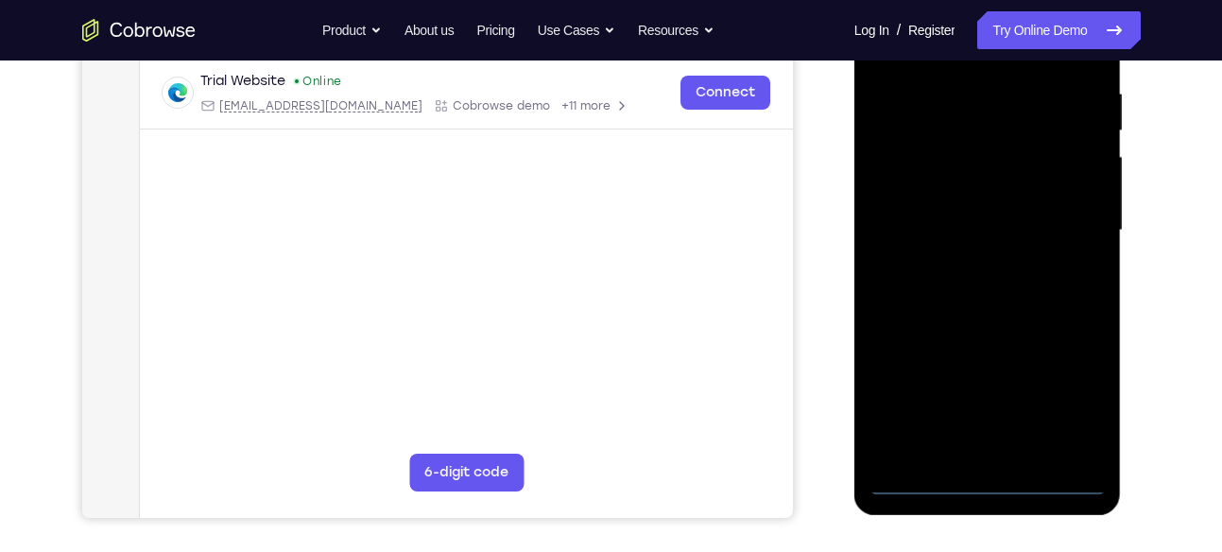
scroll to position [362, 0]
click at [985, 476] on div at bounding box center [988, 229] width 238 height 529
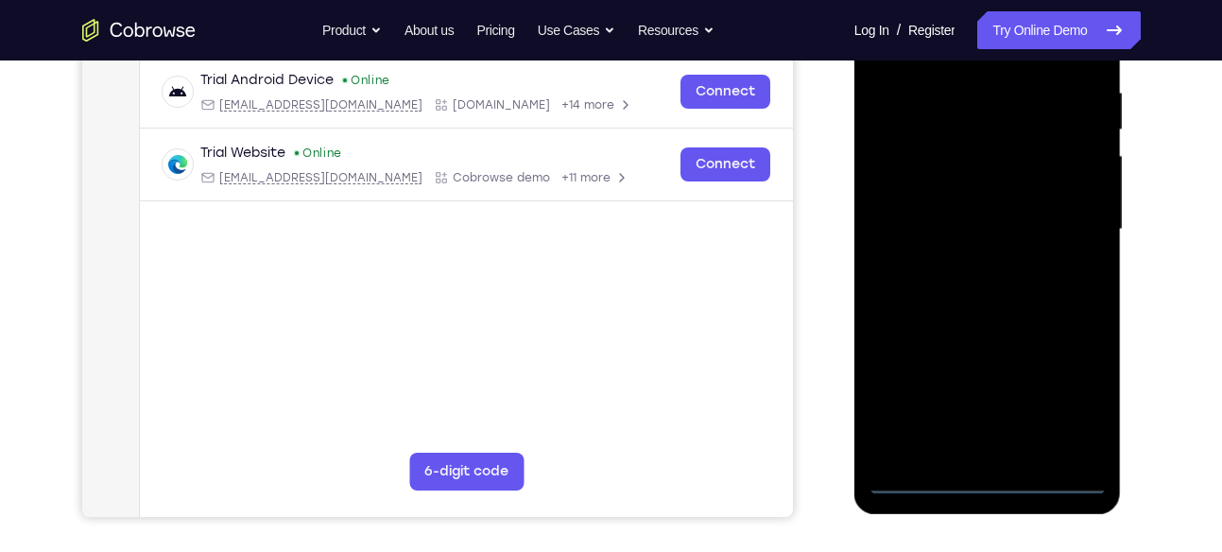
click at [1063, 395] on div at bounding box center [988, 229] width 238 height 529
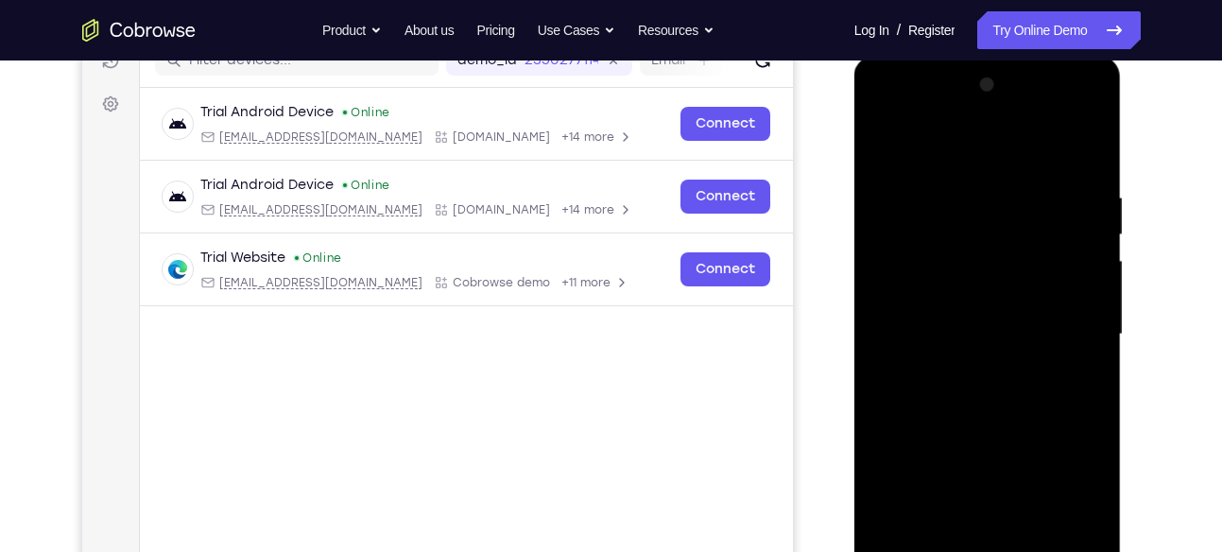
click at [943, 164] on div at bounding box center [988, 334] width 238 height 529
click at [1068, 319] on div at bounding box center [988, 334] width 238 height 529
click at [965, 368] on div at bounding box center [988, 334] width 238 height 529
click at [1009, 305] on div at bounding box center [988, 334] width 238 height 529
click at [1001, 326] on div at bounding box center [988, 334] width 238 height 529
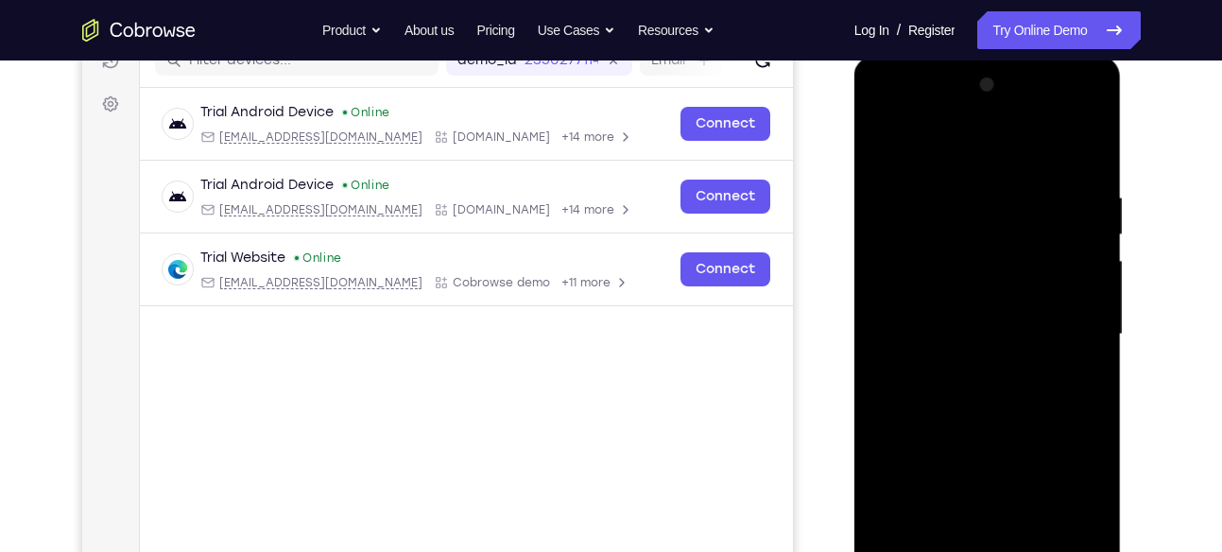
click at [907, 396] on div at bounding box center [988, 334] width 238 height 529
click at [979, 394] on div at bounding box center [988, 334] width 238 height 529
click at [981, 392] on div at bounding box center [988, 334] width 238 height 529
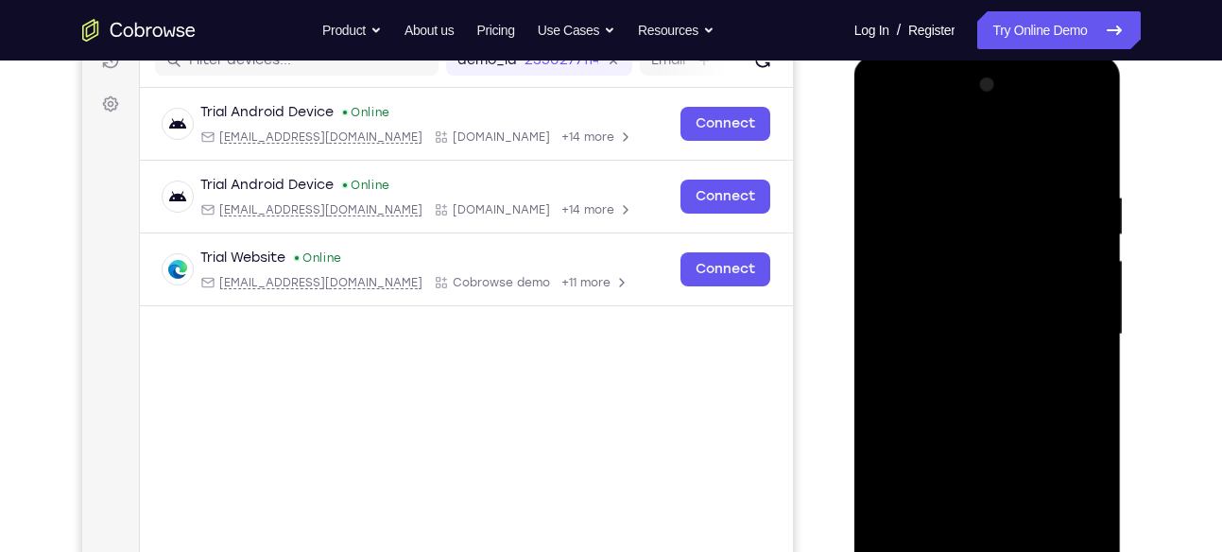
click at [981, 392] on div at bounding box center [988, 334] width 238 height 529
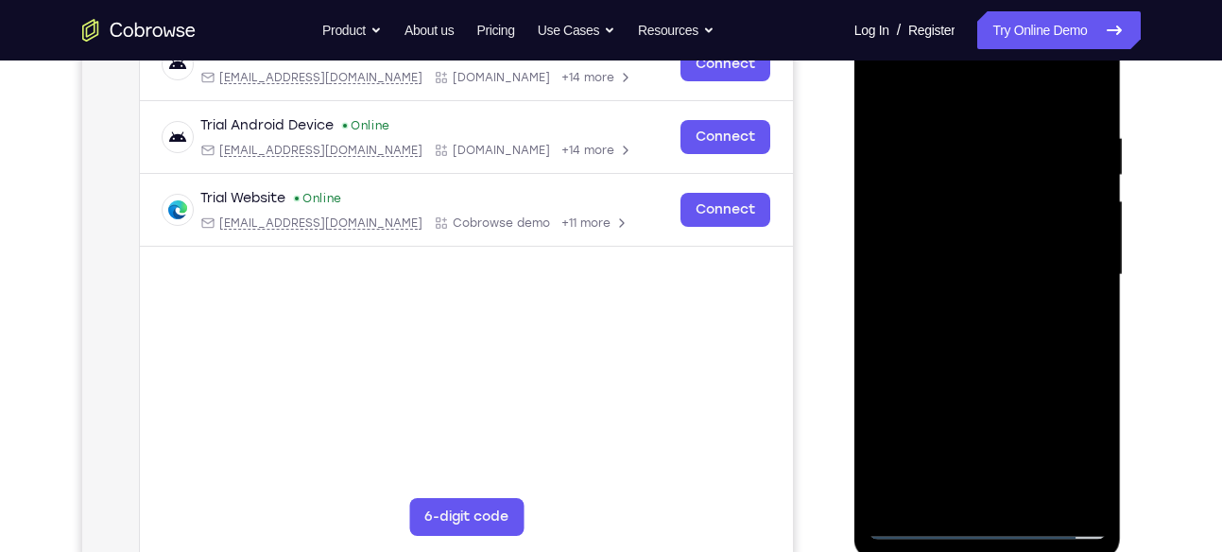
click at [979, 365] on div at bounding box center [988, 274] width 238 height 529
click at [958, 104] on div at bounding box center [988, 274] width 238 height 529
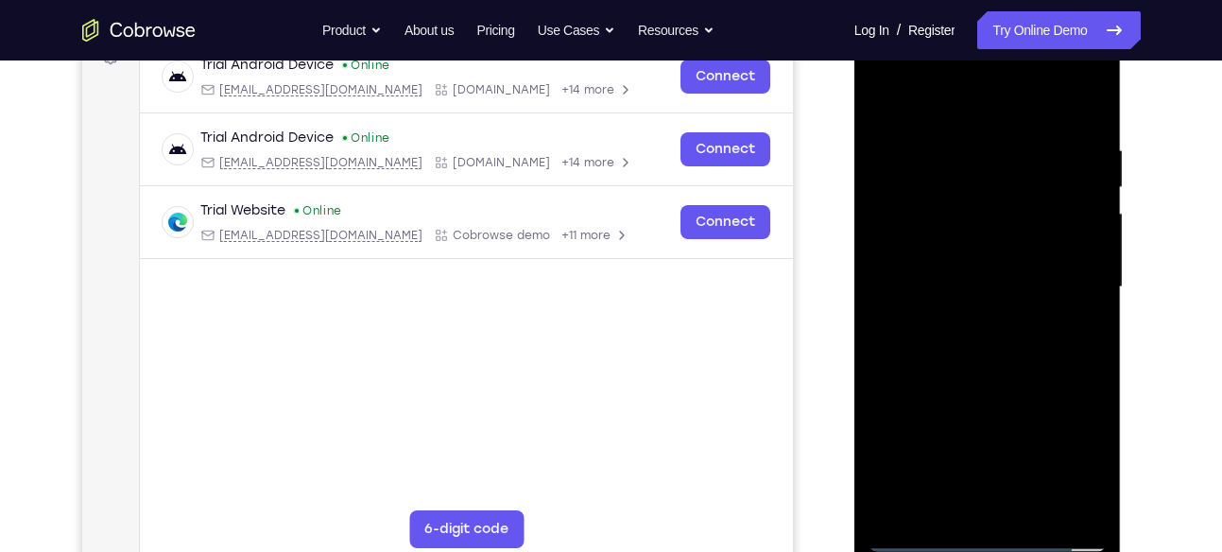
click at [930, 223] on div at bounding box center [988, 287] width 238 height 529
click at [1090, 107] on div at bounding box center [988, 287] width 238 height 529
click at [888, 128] on div at bounding box center [988, 287] width 238 height 529
click at [1082, 241] on div at bounding box center [988, 287] width 238 height 529
click at [909, 498] on div at bounding box center [988, 287] width 238 height 529
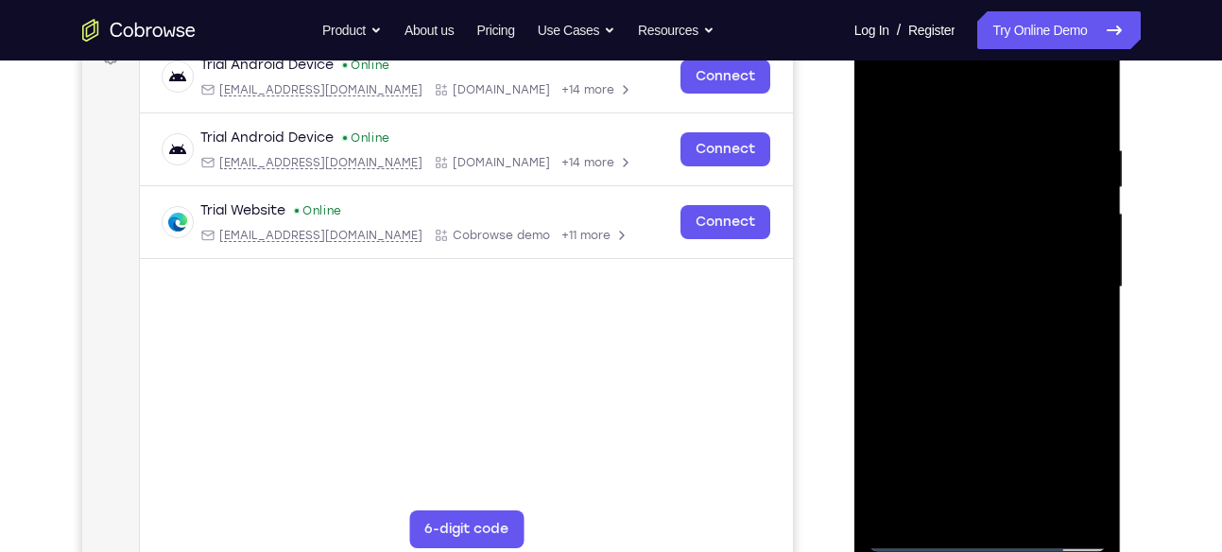
drag, startPoint x: 1024, startPoint y: 360, endPoint x: 1000, endPoint y: 280, distance: 83.7
click at [1000, 280] on div at bounding box center [988, 287] width 238 height 529
drag, startPoint x: 1009, startPoint y: 356, endPoint x: 974, endPoint y: 205, distance: 155.4
click at [974, 205] on div at bounding box center [988, 287] width 238 height 529
drag, startPoint x: 1008, startPoint y: 378, endPoint x: 945, endPoint y: 212, distance: 177.7
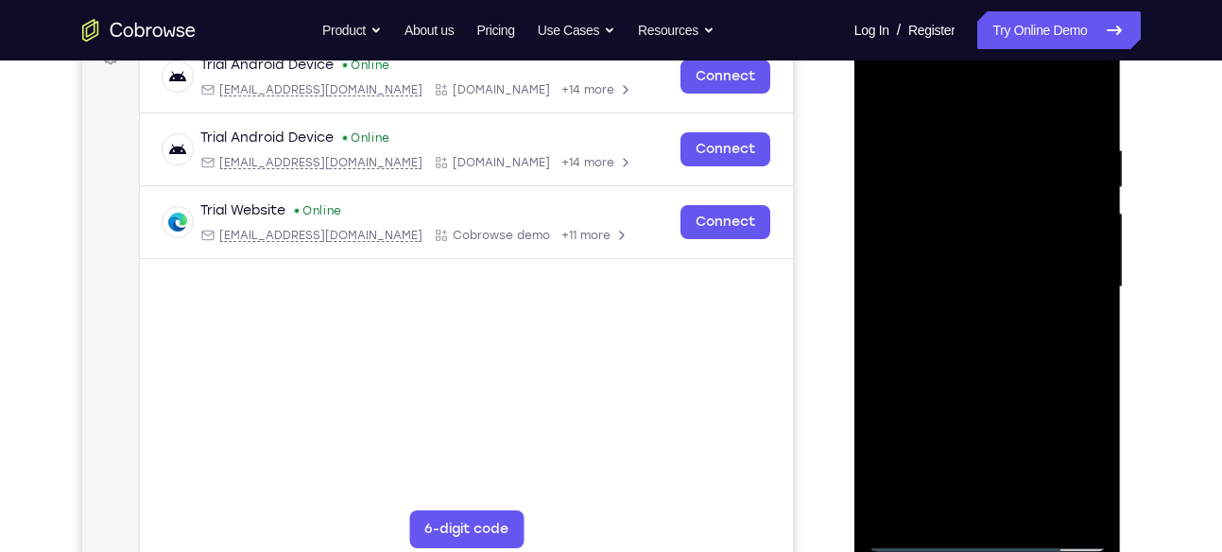
click at [945, 212] on div at bounding box center [988, 287] width 238 height 529
drag, startPoint x: 1002, startPoint y: 368, endPoint x: 986, endPoint y: 279, distance: 90.3
click at [986, 279] on div at bounding box center [988, 287] width 238 height 529
drag, startPoint x: 999, startPoint y: 373, endPoint x: 976, endPoint y: 266, distance: 110.1
click at [976, 266] on div at bounding box center [988, 287] width 238 height 529
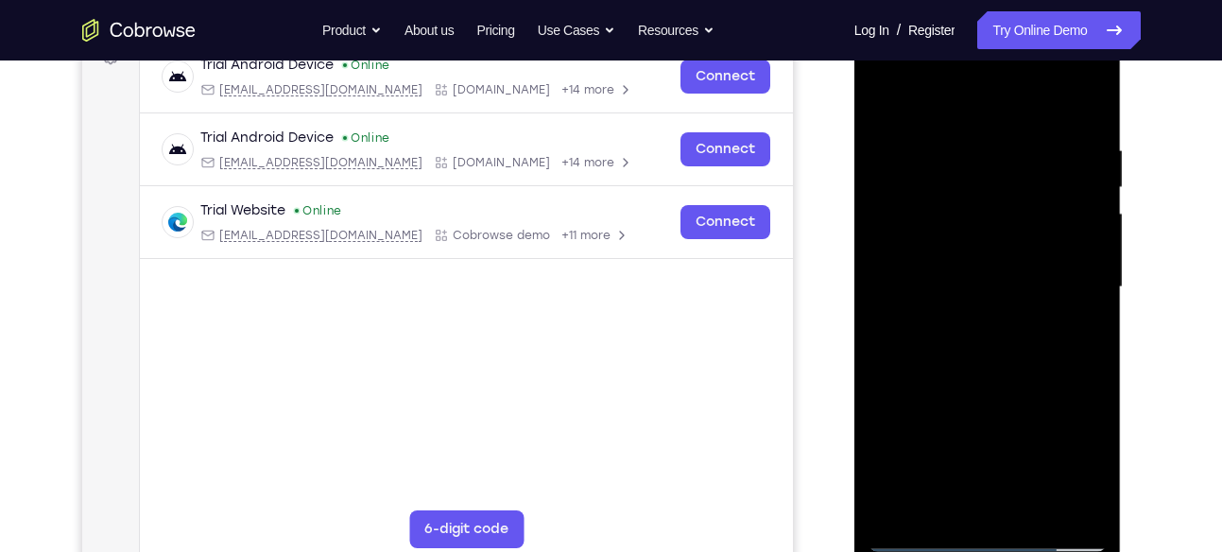
drag, startPoint x: 1006, startPoint y: 397, endPoint x: 983, endPoint y: 282, distance: 117.5
click at [983, 282] on div at bounding box center [988, 287] width 238 height 529
drag, startPoint x: 1006, startPoint y: 374, endPoint x: 1018, endPoint y: 259, distance: 116.0
click at [1018, 259] on div at bounding box center [988, 287] width 238 height 529
drag, startPoint x: 1012, startPoint y: 340, endPoint x: 976, endPoint y: 228, distance: 118.1
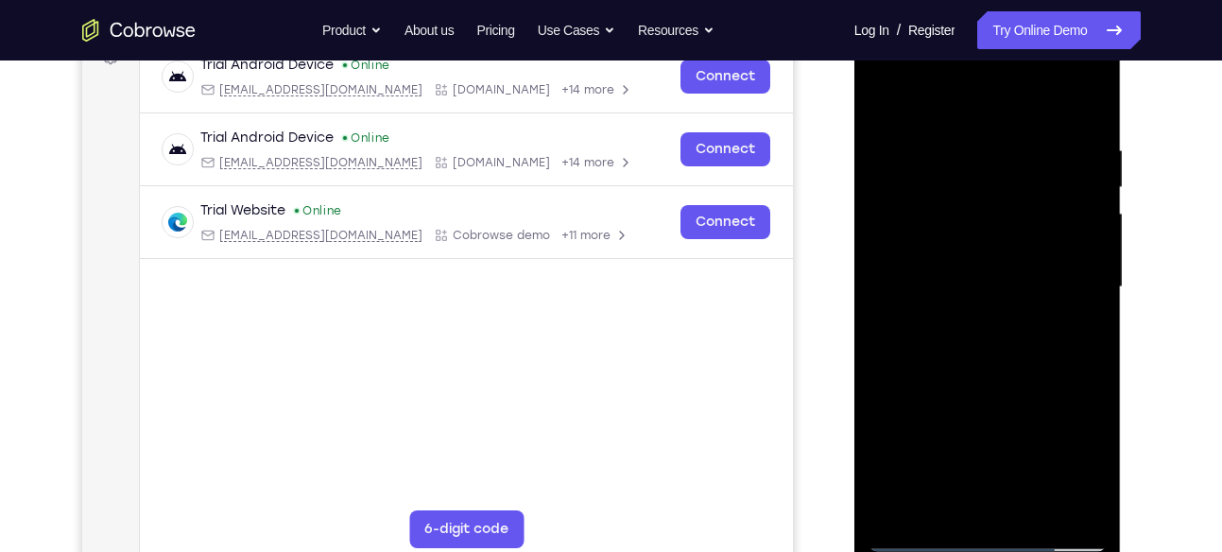
click at [976, 228] on div at bounding box center [988, 287] width 238 height 529
drag, startPoint x: 999, startPoint y: 349, endPoint x: 980, endPoint y: 256, distance: 94.5
click at [980, 256] on div at bounding box center [988, 287] width 238 height 529
drag, startPoint x: 1011, startPoint y: 375, endPoint x: 995, endPoint y: 253, distance: 123.0
click at [995, 253] on div at bounding box center [988, 287] width 238 height 529
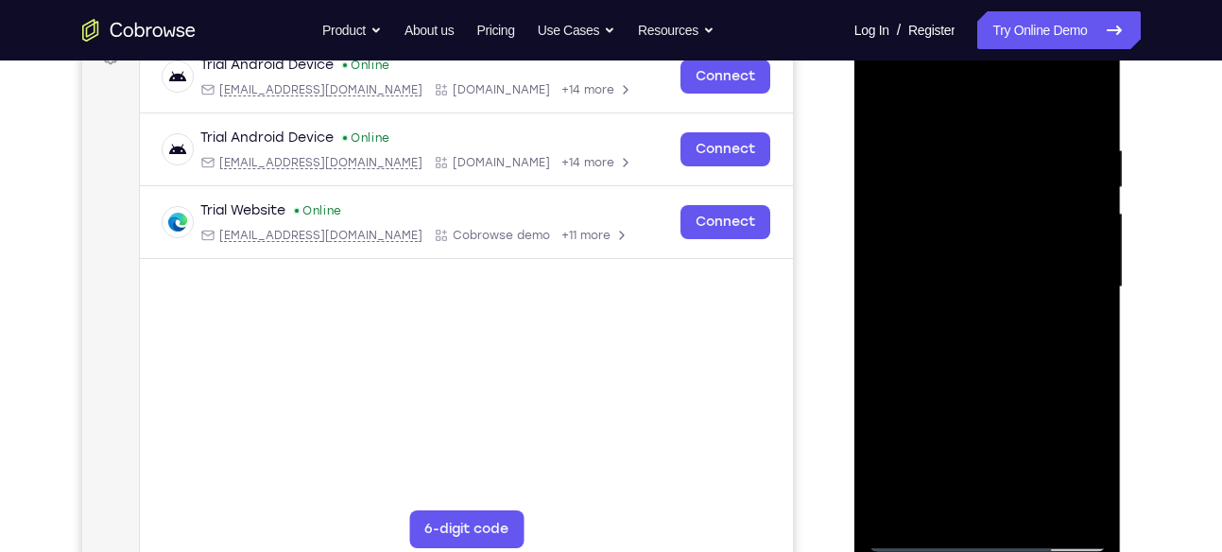
drag, startPoint x: 1016, startPoint y: 345, endPoint x: 1010, endPoint y: 226, distance: 119.2
click at [1010, 226] on div at bounding box center [988, 287] width 238 height 529
drag, startPoint x: 1020, startPoint y: 369, endPoint x: 1017, endPoint y: 269, distance: 99.3
click at [1017, 269] on div at bounding box center [988, 287] width 238 height 529
drag, startPoint x: 1021, startPoint y: 371, endPoint x: 1012, endPoint y: 203, distance: 168.5
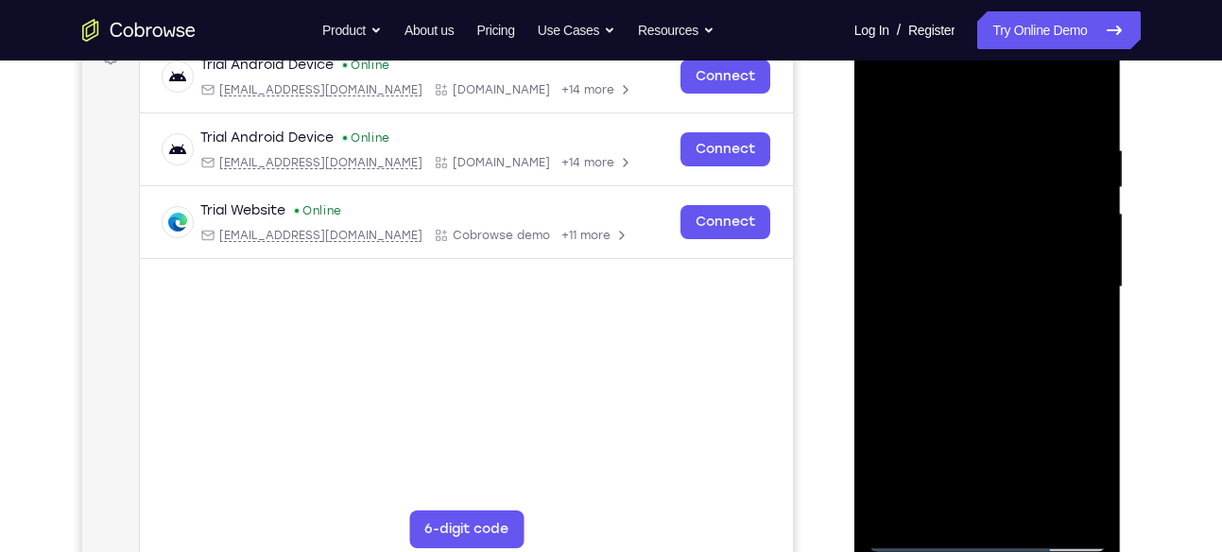
click at [1012, 203] on div at bounding box center [988, 287] width 238 height 529
drag, startPoint x: 1017, startPoint y: 346, endPoint x: 1006, endPoint y: 231, distance: 115.9
click at [1006, 231] on div at bounding box center [988, 287] width 238 height 529
drag, startPoint x: 1009, startPoint y: 358, endPoint x: 1009, endPoint y: 209, distance: 149.3
click at [1009, 209] on div at bounding box center [988, 287] width 238 height 529
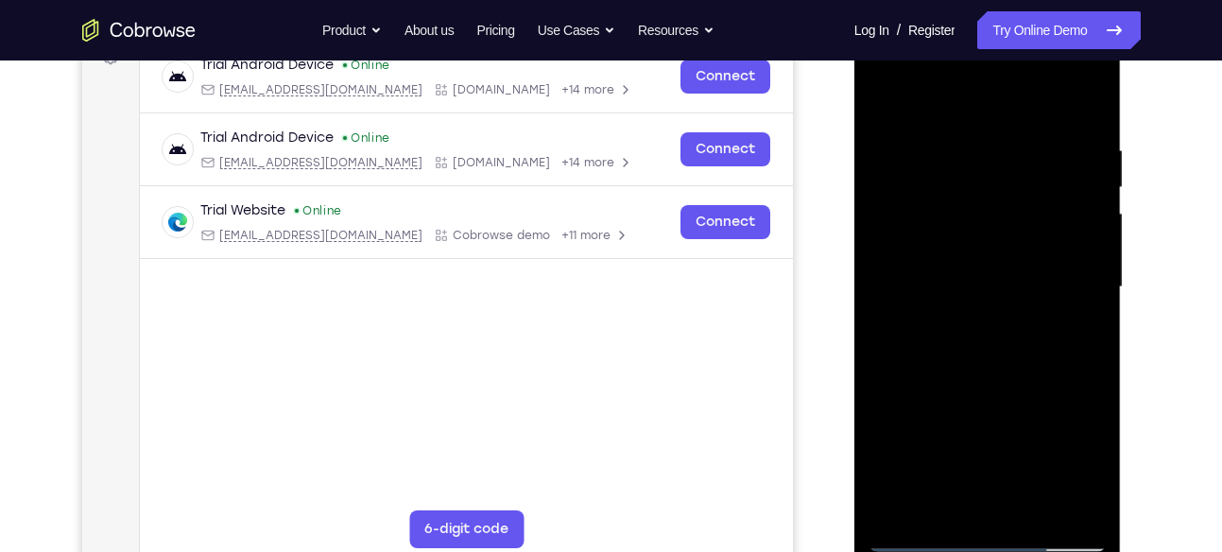
drag, startPoint x: 1025, startPoint y: 348, endPoint x: 1020, endPoint y: 228, distance: 120.1
click at [1020, 228] on div at bounding box center [988, 287] width 238 height 529
drag, startPoint x: 1015, startPoint y: 359, endPoint x: 986, endPoint y: 212, distance: 150.3
click at [986, 212] on div at bounding box center [988, 287] width 238 height 529
drag, startPoint x: 1005, startPoint y: 333, endPoint x: 994, endPoint y: 196, distance: 137.5
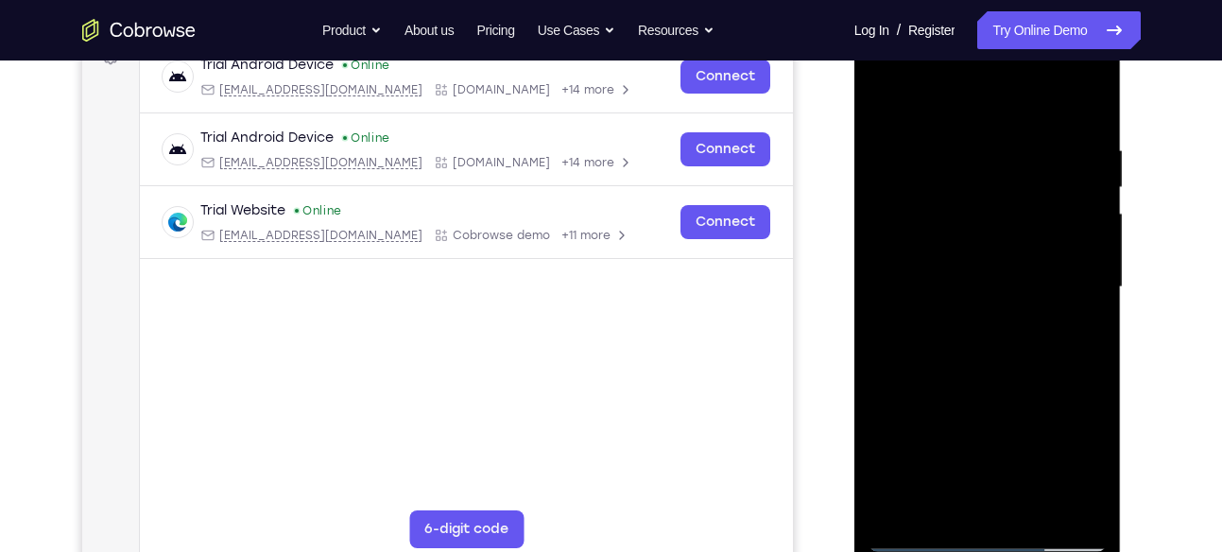
click at [994, 196] on div at bounding box center [988, 287] width 238 height 529
drag, startPoint x: 1006, startPoint y: 378, endPoint x: 985, endPoint y: 237, distance: 142.4
click at [985, 237] on div at bounding box center [988, 287] width 238 height 529
drag, startPoint x: 1016, startPoint y: 340, endPoint x: 997, endPoint y: 165, distance: 175.9
click at [997, 165] on div at bounding box center [988, 287] width 238 height 529
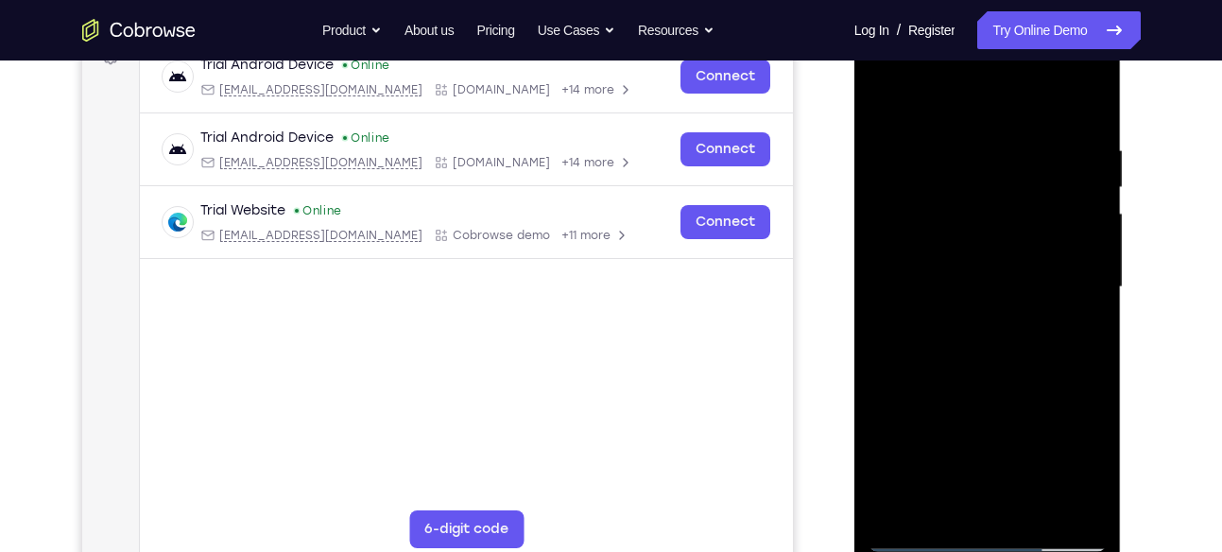
drag, startPoint x: 1018, startPoint y: 335, endPoint x: 1011, endPoint y: 191, distance: 143.8
click at [1011, 191] on div at bounding box center [988, 287] width 238 height 529
click at [1066, 129] on div at bounding box center [988, 287] width 238 height 529
click at [1085, 99] on div at bounding box center [988, 287] width 238 height 529
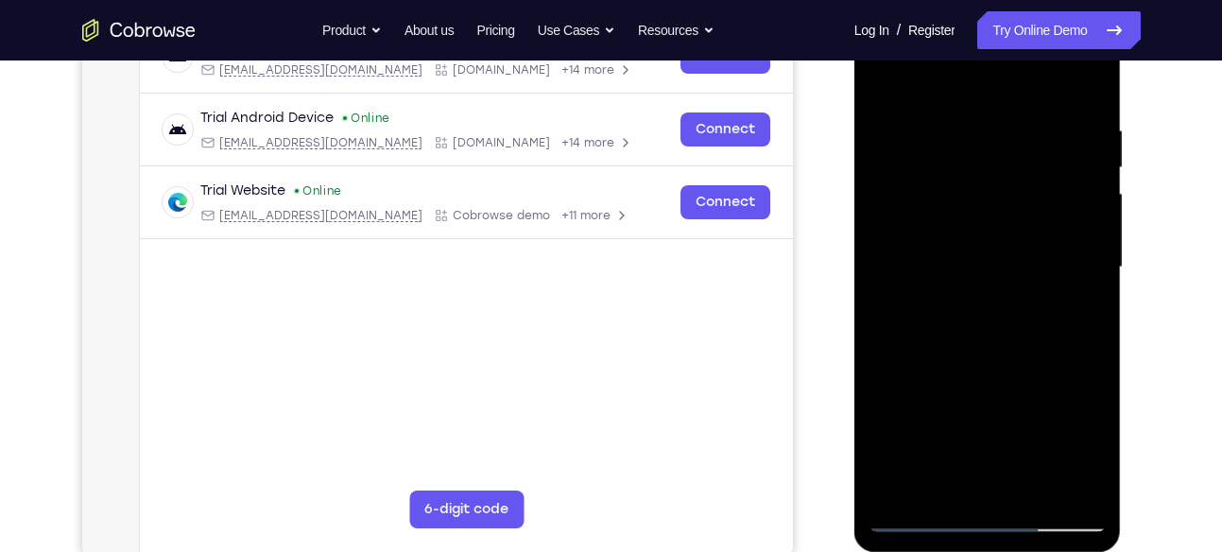
click at [1073, 490] on div at bounding box center [988, 267] width 238 height 529
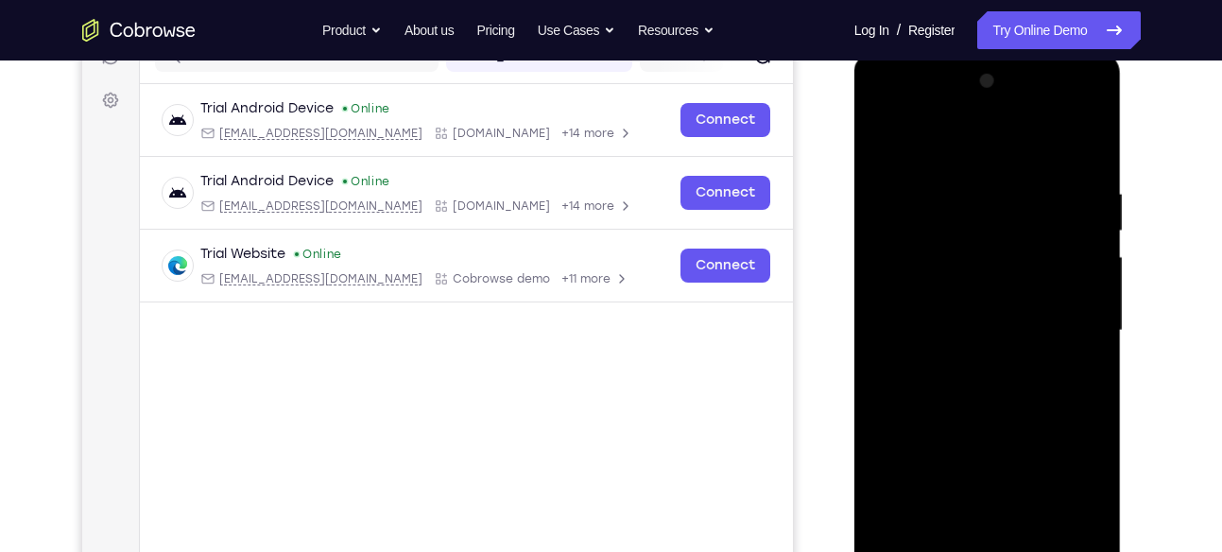
scroll to position [260, 0]
click at [984, 369] on div at bounding box center [988, 331] width 238 height 529
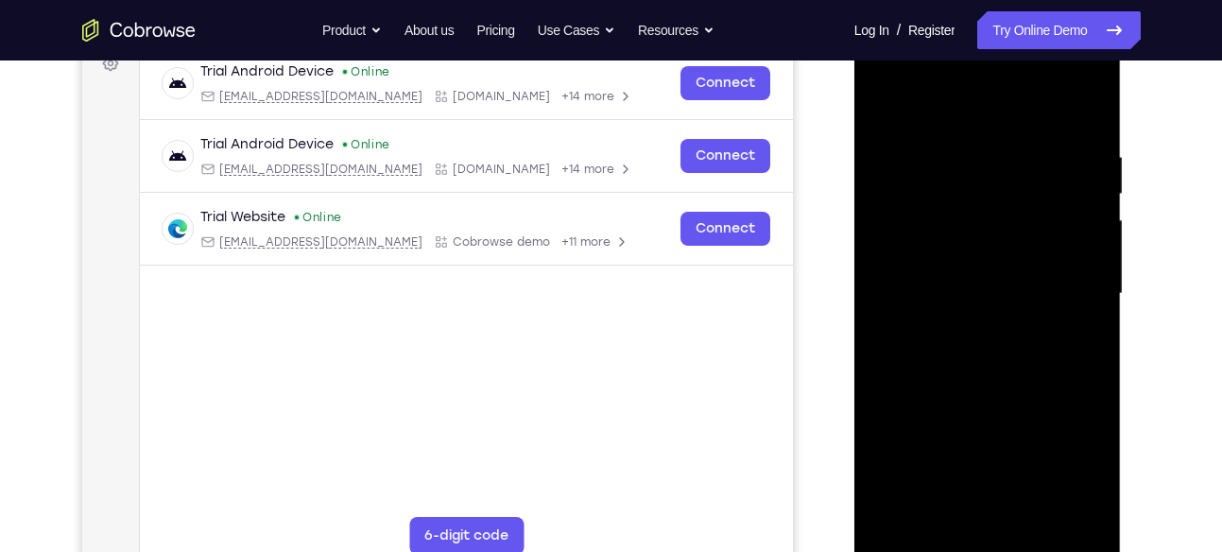
click at [953, 129] on div at bounding box center [988, 293] width 238 height 529
click at [942, 169] on div at bounding box center [988, 293] width 238 height 529
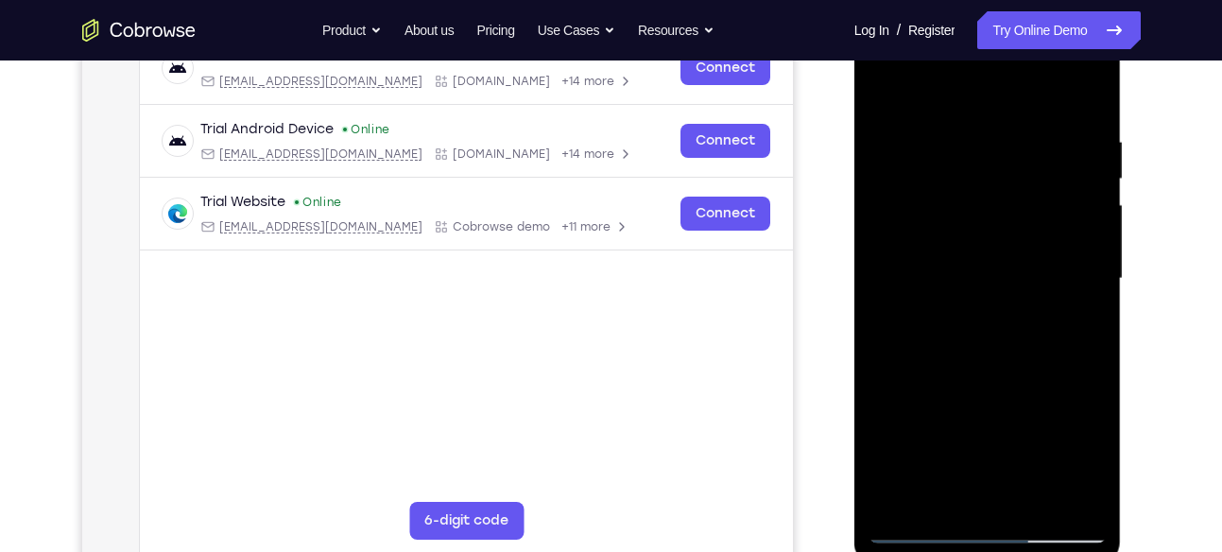
click at [923, 133] on div at bounding box center [988, 278] width 238 height 529
click at [1034, 496] on div at bounding box center [988, 278] width 238 height 529
click at [983, 368] on div at bounding box center [988, 278] width 238 height 529
click at [1020, 317] on div at bounding box center [988, 278] width 238 height 529
drag, startPoint x: 1020, startPoint y: 392, endPoint x: 967, endPoint y: 167, distance: 231.1
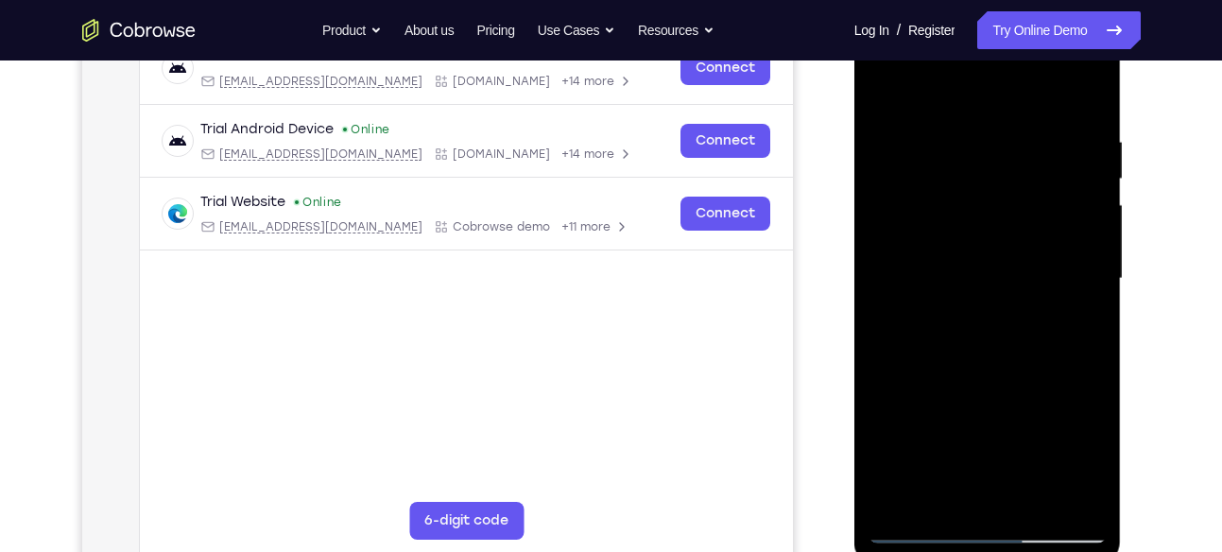
click at [967, 167] on div at bounding box center [988, 278] width 238 height 529
drag, startPoint x: 1005, startPoint y: 390, endPoint x: 957, endPoint y: 174, distance: 221.8
click at [957, 174] on div at bounding box center [988, 278] width 238 height 529
drag, startPoint x: 995, startPoint y: 440, endPoint x: 966, endPoint y: 280, distance: 162.4
click at [966, 280] on div at bounding box center [988, 278] width 238 height 529
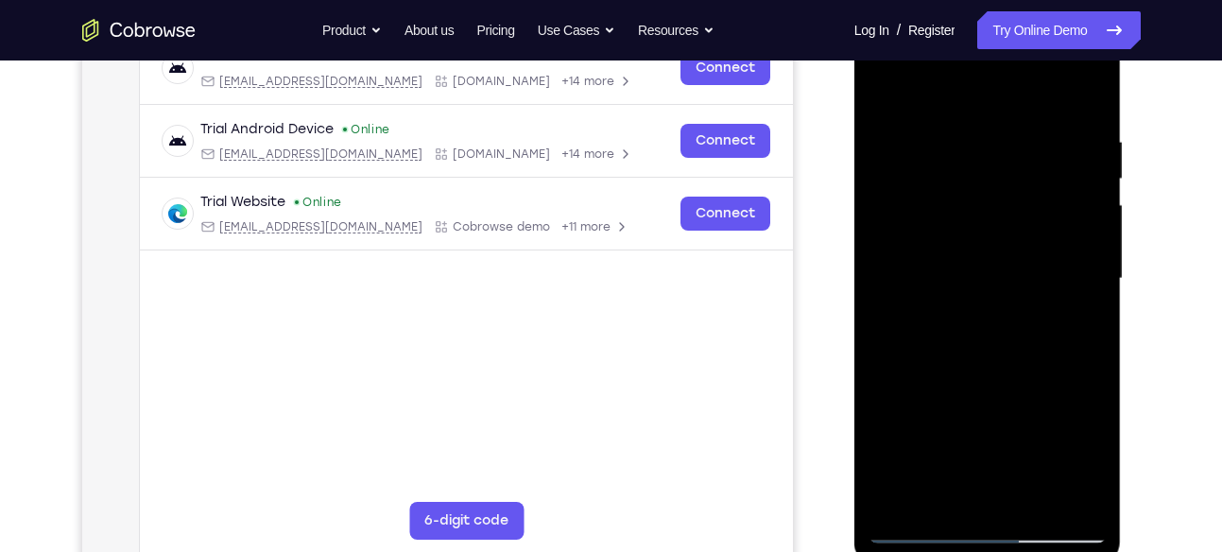
drag, startPoint x: 987, startPoint y: 460, endPoint x: 958, endPoint y: 319, distance: 143.7
click at [958, 319] on div at bounding box center [988, 278] width 238 height 529
click at [921, 535] on div at bounding box center [988, 278] width 238 height 529
click at [900, 501] on div at bounding box center [988, 278] width 238 height 529
click at [964, 133] on div at bounding box center [988, 278] width 238 height 529
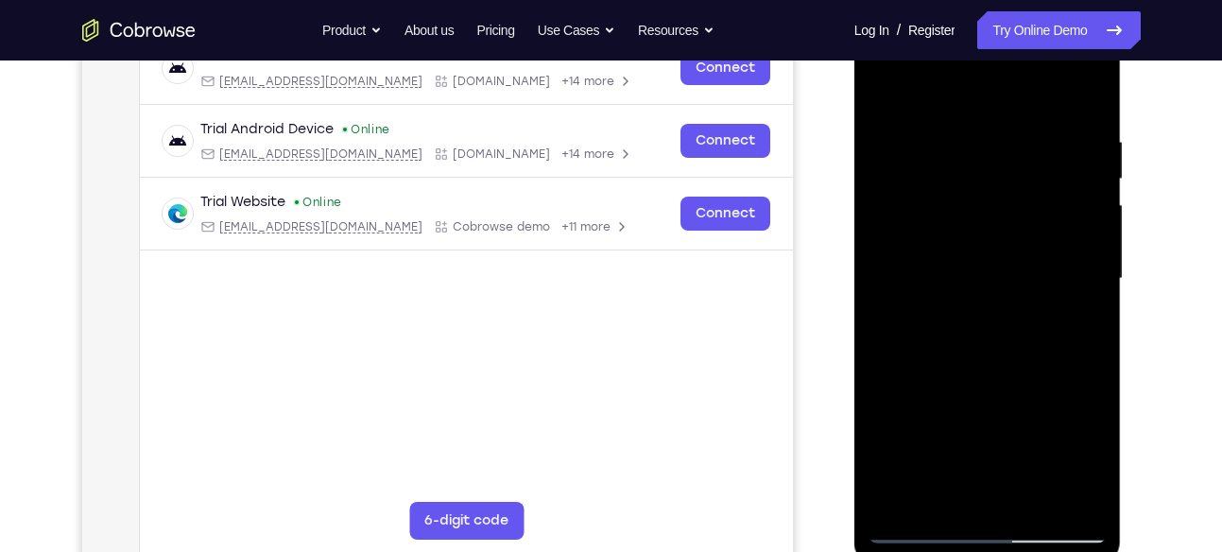
click at [1067, 388] on div at bounding box center [988, 278] width 238 height 529
click at [1084, 91] on div at bounding box center [988, 278] width 238 height 529
click at [898, 147] on div at bounding box center [988, 278] width 238 height 529
click at [1062, 216] on div at bounding box center [988, 278] width 238 height 529
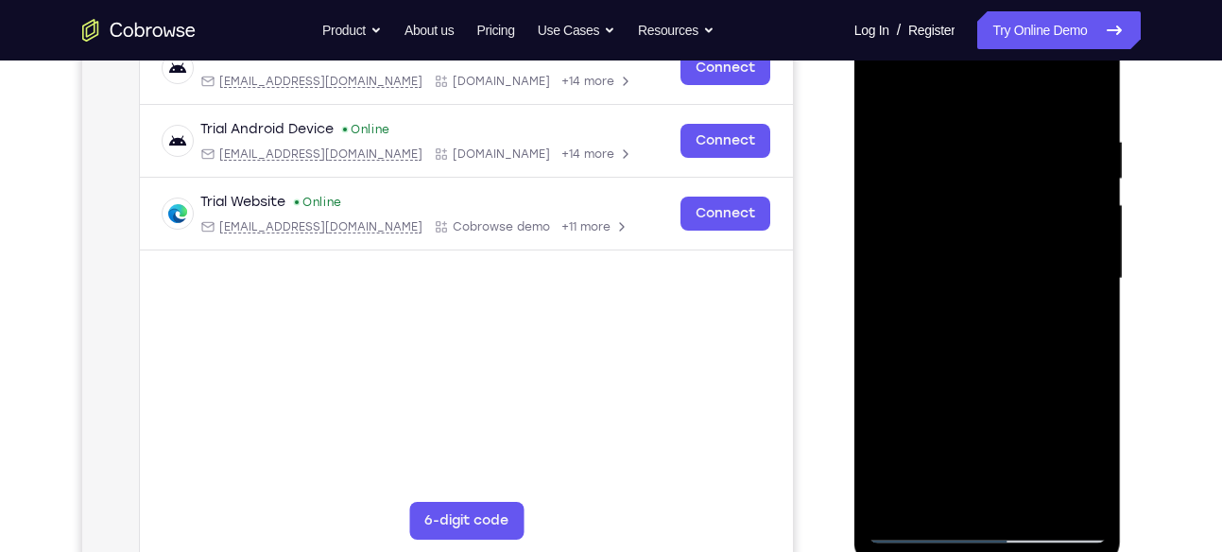
click at [1062, 216] on div at bounding box center [988, 278] width 238 height 529
click at [908, 490] on div at bounding box center [988, 278] width 238 height 529
drag, startPoint x: 1038, startPoint y: 307, endPoint x: 1034, endPoint y: 250, distance: 57.8
click at [1034, 250] on div at bounding box center [988, 278] width 238 height 529
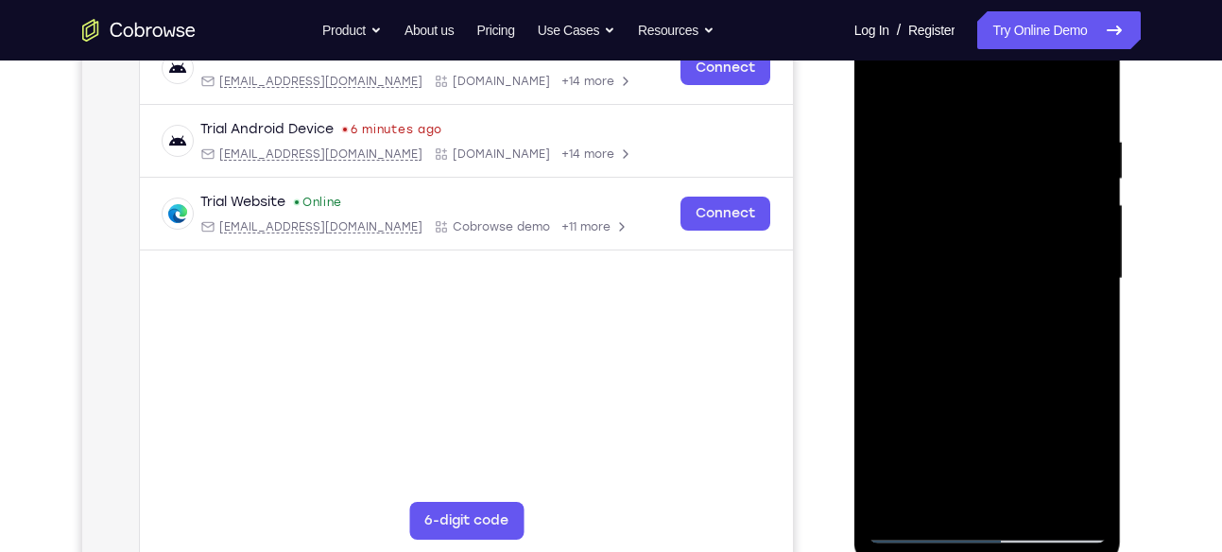
drag, startPoint x: 1023, startPoint y: 374, endPoint x: 1018, endPoint y: 195, distance: 179.7
click at [1018, 195] on div at bounding box center [988, 278] width 238 height 529
drag, startPoint x: 1035, startPoint y: 323, endPoint x: 1027, endPoint y: 200, distance: 123.1
click at [1027, 200] on div at bounding box center [988, 278] width 238 height 529
drag, startPoint x: 1029, startPoint y: 339, endPoint x: 993, endPoint y: 210, distance: 134.4
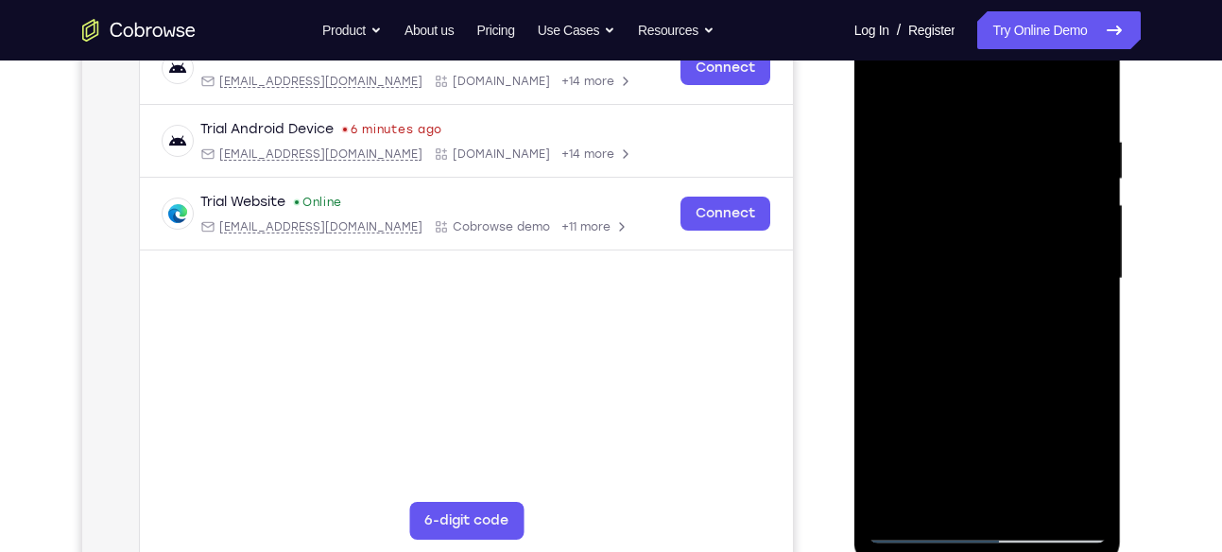
click at [993, 210] on div at bounding box center [988, 278] width 238 height 529
drag, startPoint x: 1019, startPoint y: 371, endPoint x: 992, endPoint y: 242, distance: 132.4
click at [992, 242] on div at bounding box center [988, 278] width 238 height 529
drag, startPoint x: 1011, startPoint y: 347, endPoint x: 974, endPoint y: 216, distance: 135.8
click at [974, 216] on div at bounding box center [988, 278] width 238 height 529
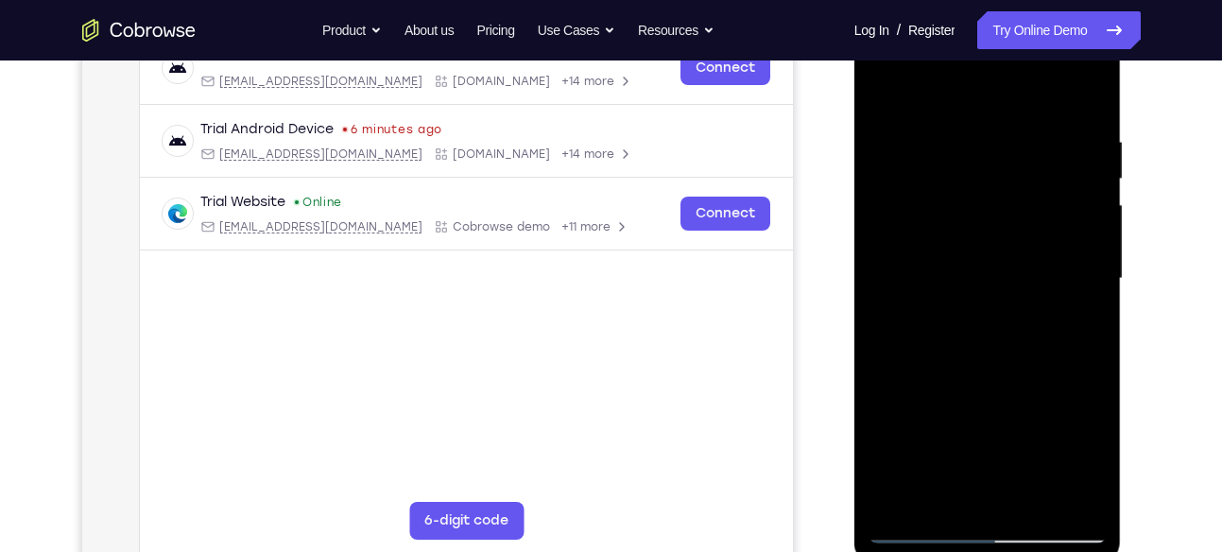
drag, startPoint x: 1003, startPoint y: 360, endPoint x: 963, endPoint y: 215, distance: 150.9
click at [963, 215] on div at bounding box center [988, 278] width 238 height 529
drag, startPoint x: 1007, startPoint y: 360, endPoint x: 960, endPoint y: 181, distance: 185.5
click at [960, 181] on div at bounding box center [988, 278] width 238 height 529
drag, startPoint x: 1012, startPoint y: 368, endPoint x: 977, endPoint y: 190, distance: 181.1
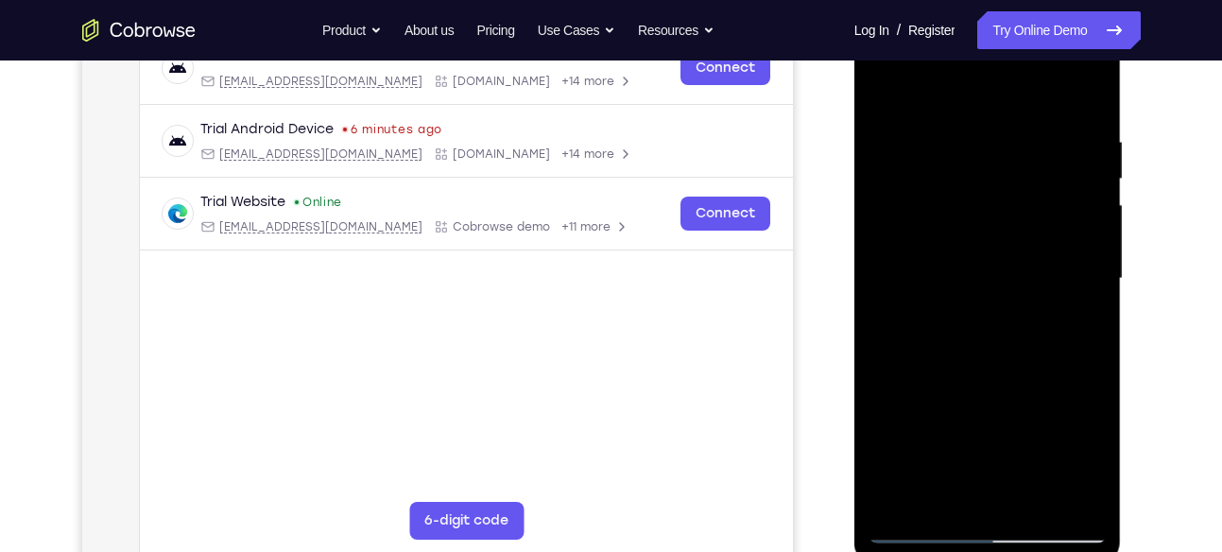
click at [977, 190] on div at bounding box center [988, 278] width 238 height 529
drag, startPoint x: 1011, startPoint y: 343, endPoint x: 998, endPoint y: 189, distance: 154.6
click at [998, 189] on div at bounding box center [988, 278] width 238 height 529
drag, startPoint x: 1032, startPoint y: 370, endPoint x: 1007, endPoint y: 234, distance: 137.6
click at [1007, 234] on div at bounding box center [988, 278] width 238 height 529
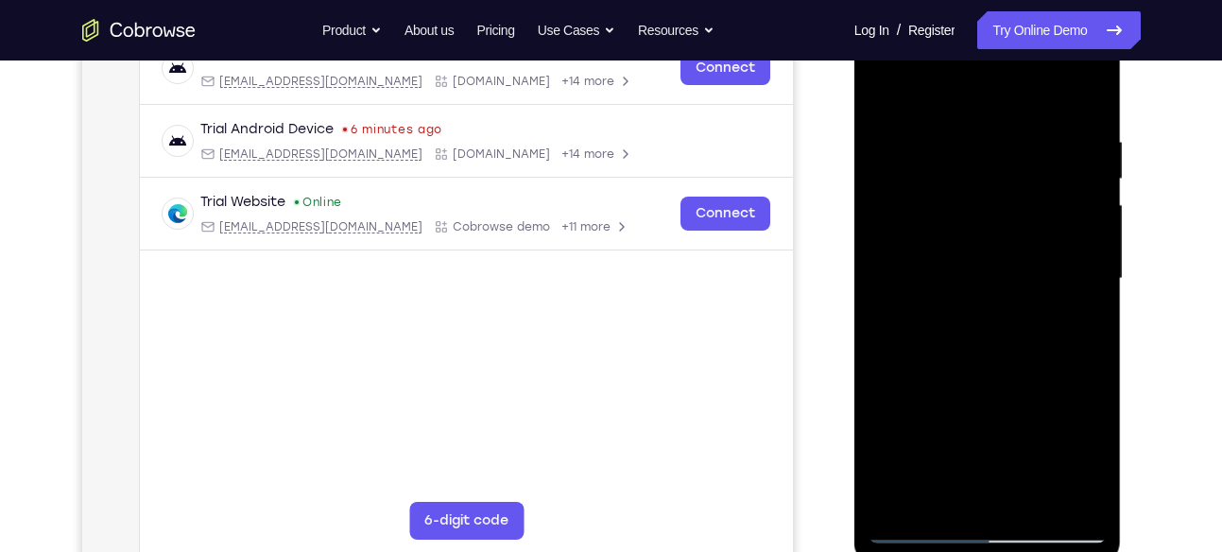
drag, startPoint x: 1024, startPoint y: 393, endPoint x: 1004, endPoint y: 277, distance: 117.9
click at [1004, 277] on div at bounding box center [988, 278] width 238 height 529
drag, startPoint x: 1026, startPoint y: 403, endPoint x: 992, endPoint y: 225, distance: 180.9
click at [992, 225] on div at bounding box center [988, 278] width 238 height 529
drag, startPoint x: 1031, startPoint y: 347, endPoint x: 991, endPoint y: 194, distance: 158.4
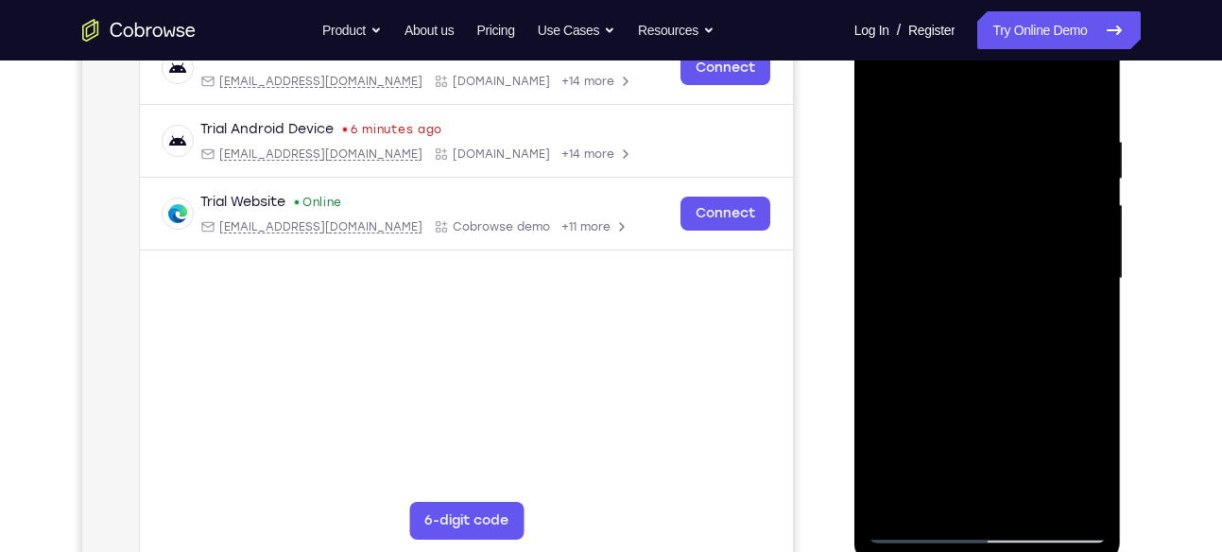
click at [991, 194] on div at bounding box center [988, 278] width 238 height 529
drag, startPoint x: 1003, startPoint y: 367, endPoint x: 982, endPoint y: 234, distance: 134.0
click at [982, 234] on div at bounding box center [988, 278] width 238 height 529
drag, startPoint x: 1001, startPoint y: 383, endPoint x: 959, endPoint y: 193, distance: 194.5
click at [959, 193] on div at bounding box center [988, 278] width 238 height 529
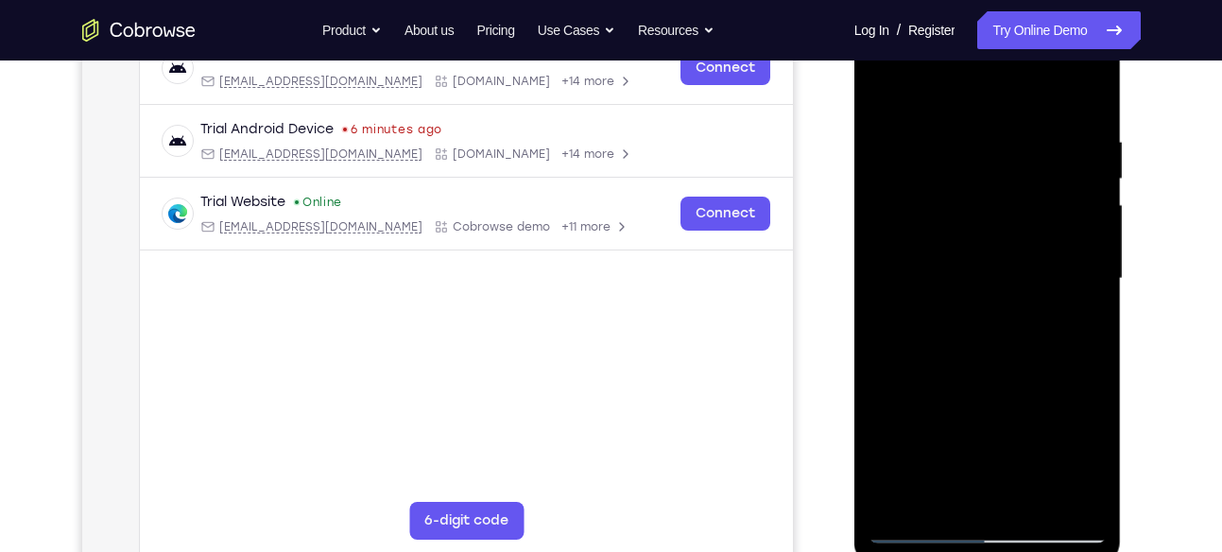
click at [1021, 136] on div at bounding box center [988, 278] width 238 height 529
click at [1088, 95] on div at bounding box center [988, 278] width 238 height 529
click at [1030, 500] on div at bounding box center [988, 278] width 238 height 529
click at [885, 82] on div at bounding box center [988, 278] width 238 height 529
drag, startPoint x: 980, startPoint y: 121, endPoint x: 994, endPoint y: 446, distance: 325.5
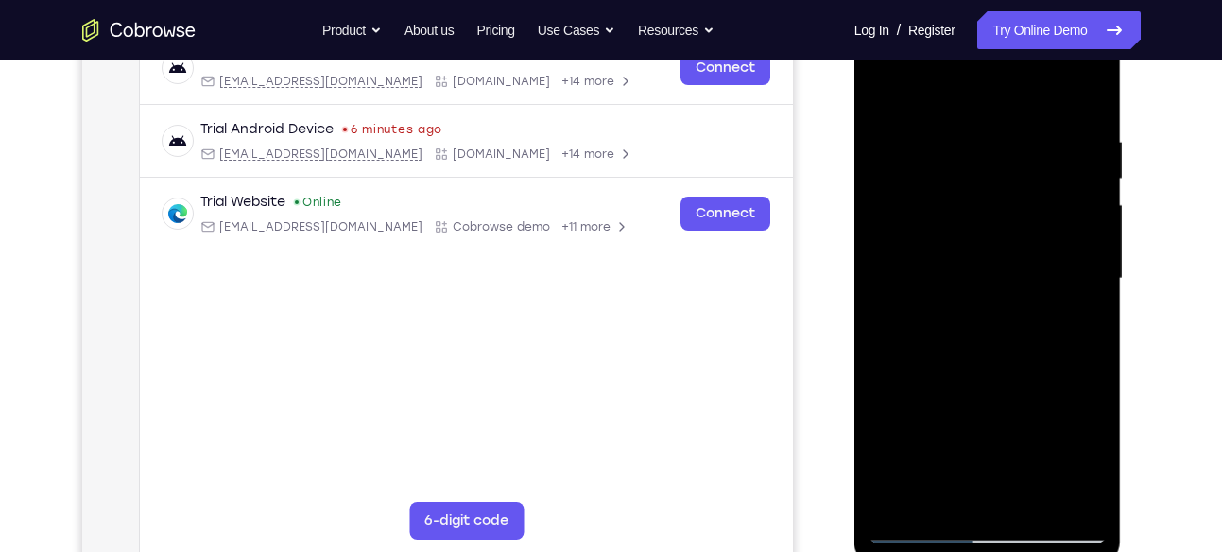
click at [994, 446] on div at bounding box center [988, 278] width 238 height 529
click at [1064, 143] on div at bounding box center [988, 278] width 238 height 529
click at [1093, 493] on div at bounding box center [988, 278] width 238 height 529
click at [1065, 501] on div at bounding box center [988, 278] width 238 height 529
click at [1088, 98] on div at bounding box center [988, 278] width 238 height 529
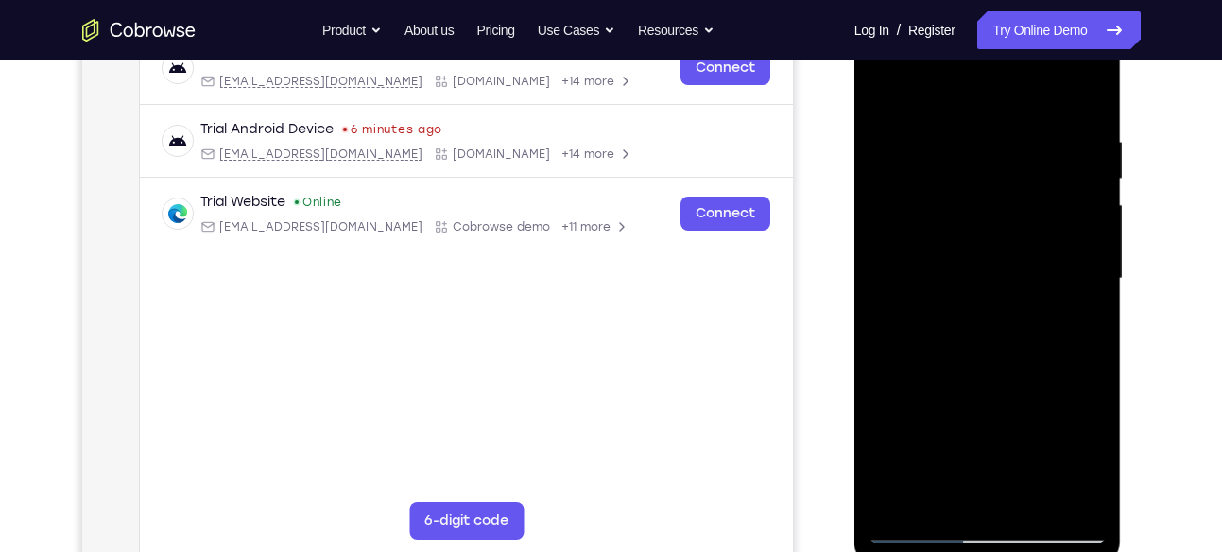
drag, startPoint x: 996, startPoint y: 131, endPoint x: 1028, endPoint y: 499, distance: 369.1
click at [1028, 499] on div at bounding box center [988, 278] width 238 height 529
click at [1068, 129] on div at bounding box center [988, 278] width 238 height 529
click at [1064, 488] on div at bounding box center [988, 278] width 238 height 529
click at [975, 499] on div at bounding box center [988, 278] width 238 height 529
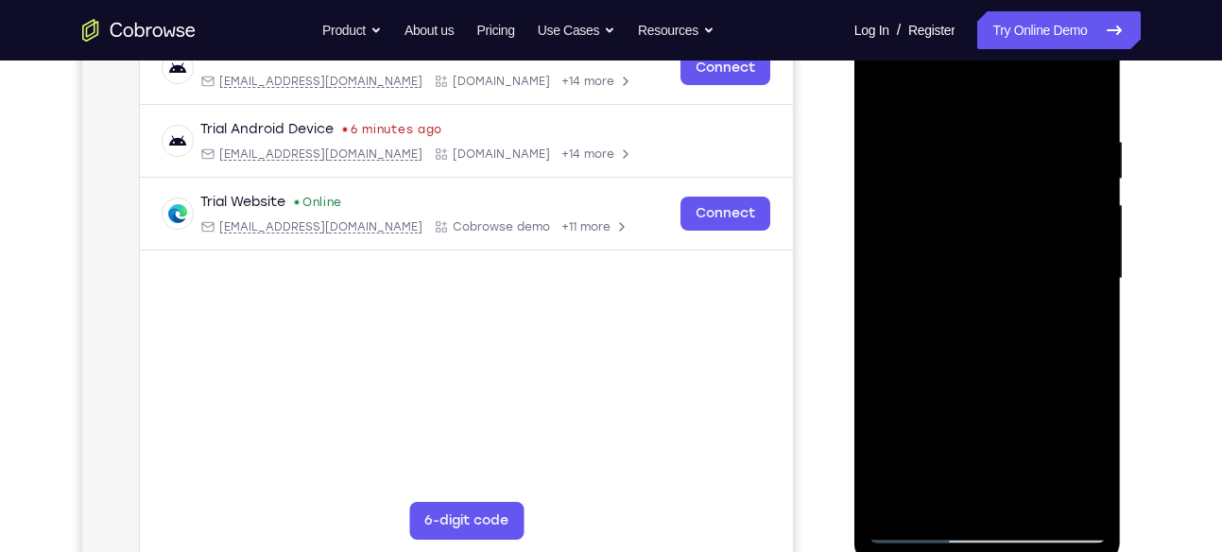
click at [923, 531] on div at bounding box center [988, 278] width 238 height 529
click at [1073, 496] on div at bounding box center [988, 278] width 238 height 529
click at [1083, 93] on div at bounding box center [988, 278] width 238 height 529
drag, startPoint x: 1034, startPoint y: 115, endPoint x: 1031, endPoint y: 452, distance: 336.5
click at [1031, 452] on div at bounding box center [988, 278] width 238 height 529
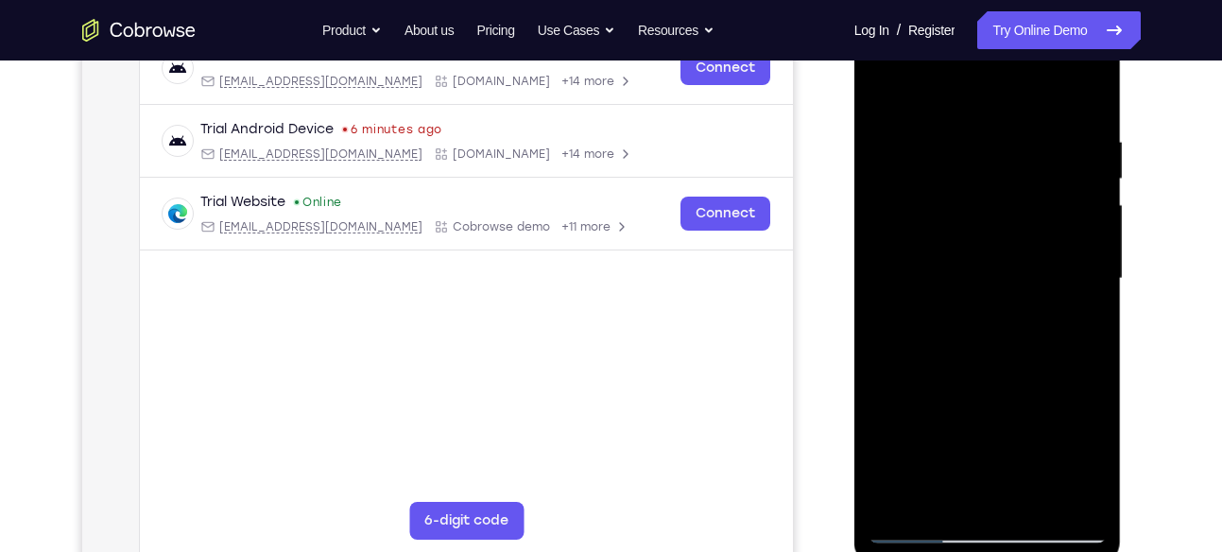
click at [966, 140] on div at bounding box center [988, 278] width 238 height 529
click at [1078, 129] on div at bounding box center [988, 278] width 238 height 529
click at [1082, 97] on div at bounding box center [988, 278] width 238 height 529
click at [1034, 495] on div at bounding box center [988, 278] width 238 height 529
click at [974, 254] on div at bounding box center [988, 278] width 238 height 529
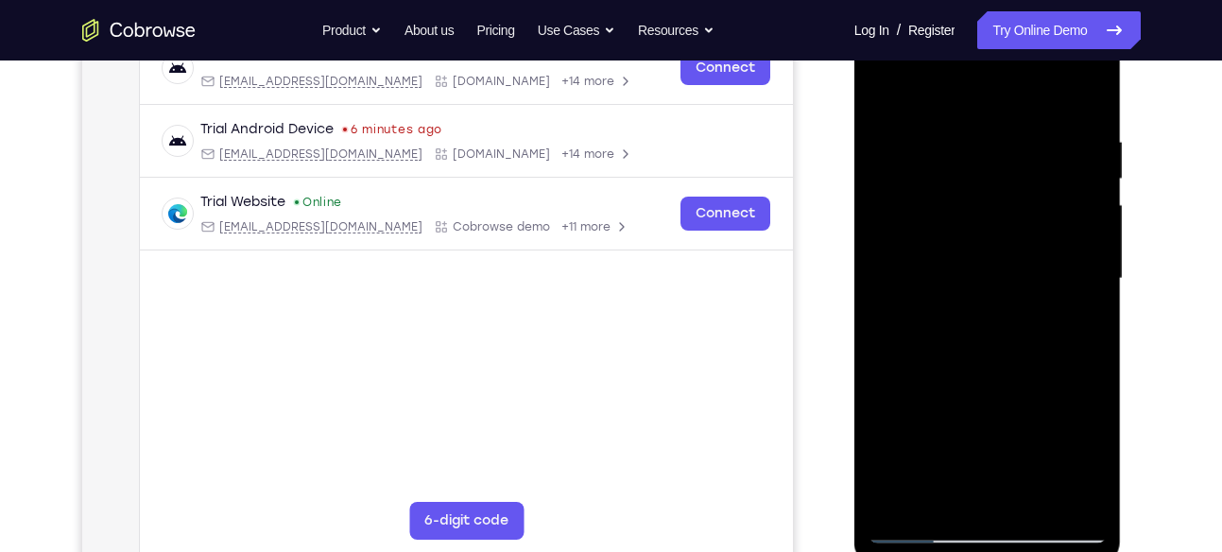
click at [1012, 264] on div at bounding box center [988, 278] width 238 height 529
drag, startPoint x: 1012, startPoint y: 264, endPoint x: 1019, endPoint y: 362, distance: 98.5
click at [1019, 362] on div at bounding box center [988, 278] width 238 height 529
drag, startPoint x: 993, startPoint y: 166, endPoint x: 1001, endPoint y: 271, distance: 105.2
click at [1001, 271] on div at bounding box center [988, 278] width 238 height 529
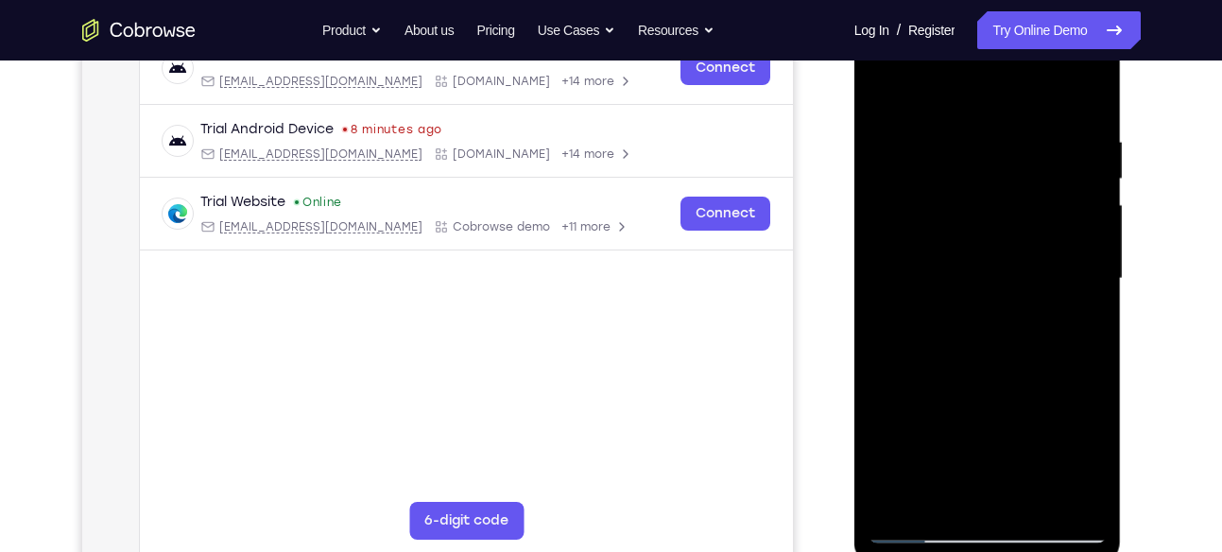
click at [890, 93] on div at bounding box center [988, 278] width 238 height 529
drag, startPoint x: 965, startPoint y: 128, endPoint x: 972, endPoint y: 467, distance: 339.4
click at [972, 467] on div at bounding box center [988, 278] width 238 height 529
click at [962, 138] on div at bounding box center [988, 278] width 238 height 529
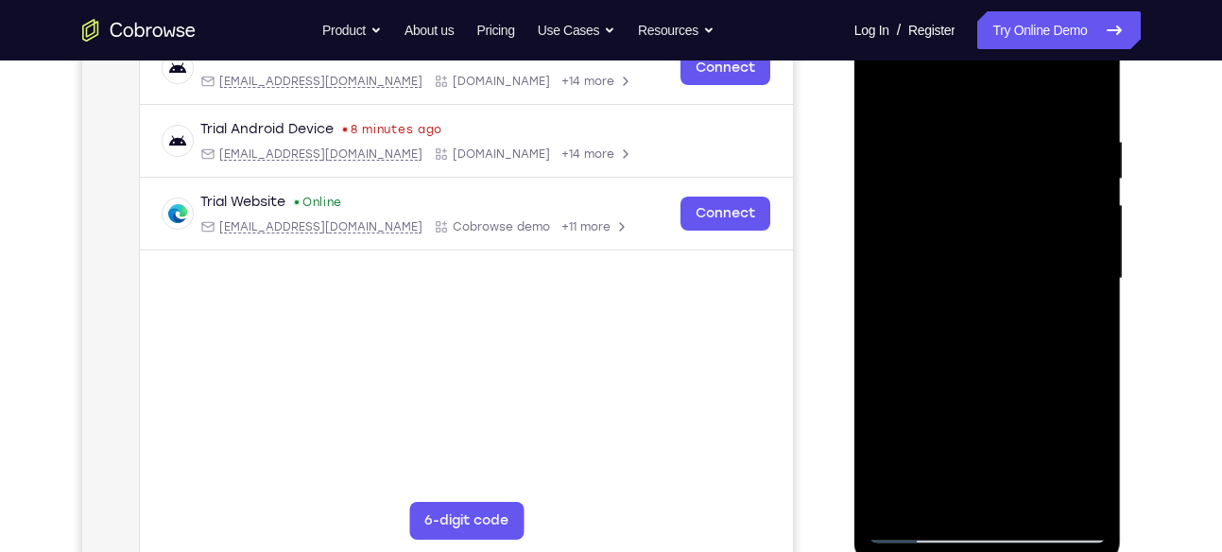
click at [1058, 190] on div at bounding box center [988, 278] width 238 height 529
click at [1086, 93] on div at bounding box center [988, 278] width 238 height 529
click at [1074, 143] on div at bounding box center [988, 278] width 238 height 529
click at [1086, 94] on div at bounding box center [988, 278] width 238 height 529
click at [1078, 505] on div at bounding box center [988, 278] width 238 height 529
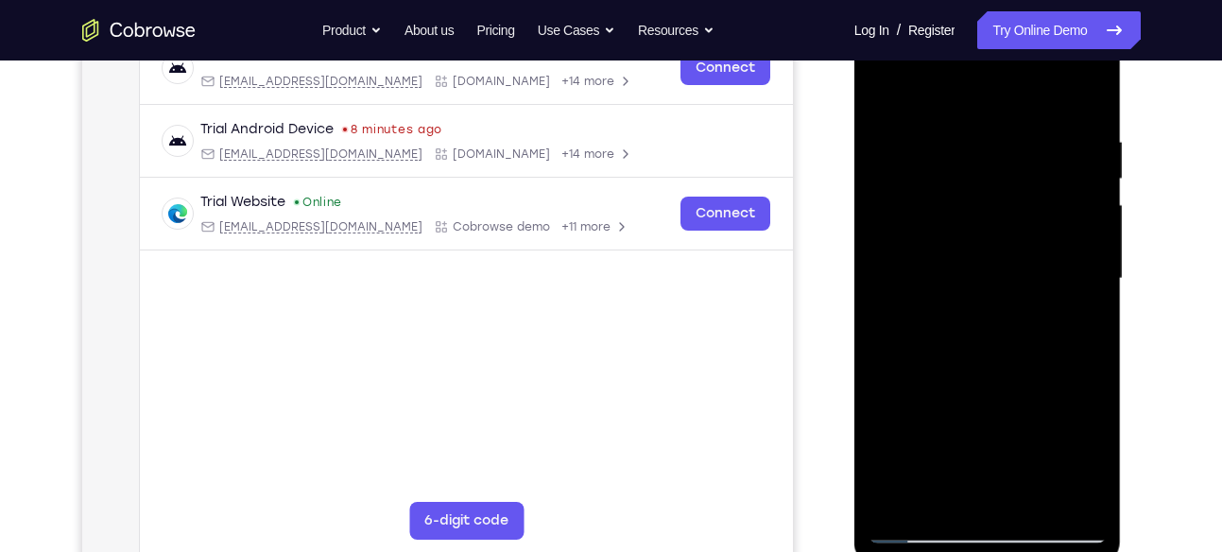
click at [992, 318] on div at bounding box center [988, 278] width 238 height 529
click at [943, 112] on div at bounding box center [988, 278] width 238 height 529
click at [892, 189] on div at bounding box center [988, 278] width 238 height 529
click at [1084, 98] on div at bounding box center [988, 278] width 238 height 529
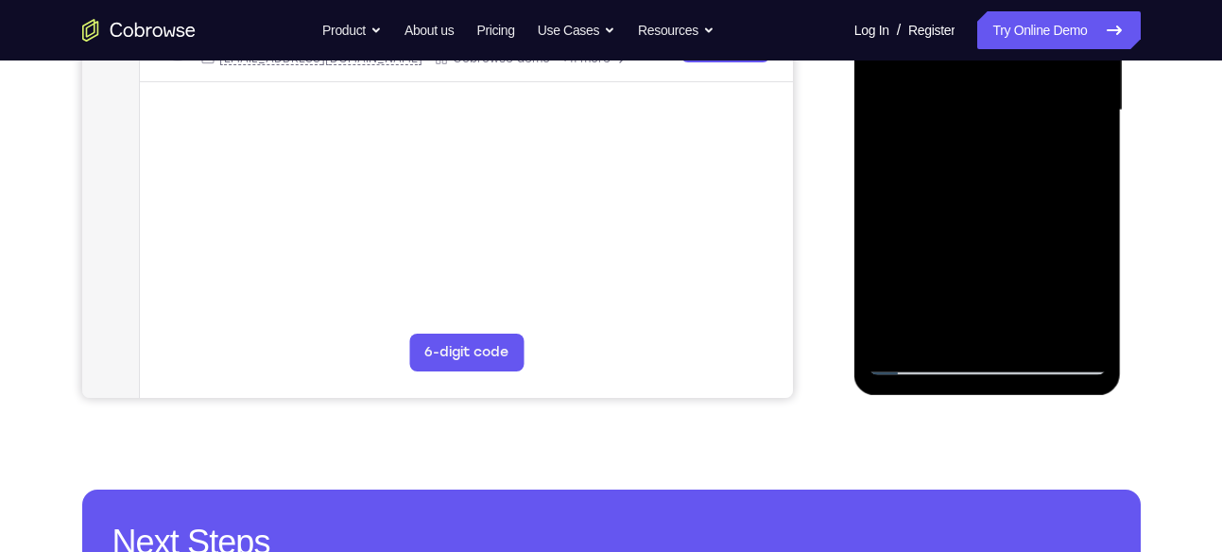
scroll to position [480, 0]
click at [1041, 334] on div at bounding box center [988, 111] width 238 height 529
